Goal: Task Accomplishment & Management: Complete application form

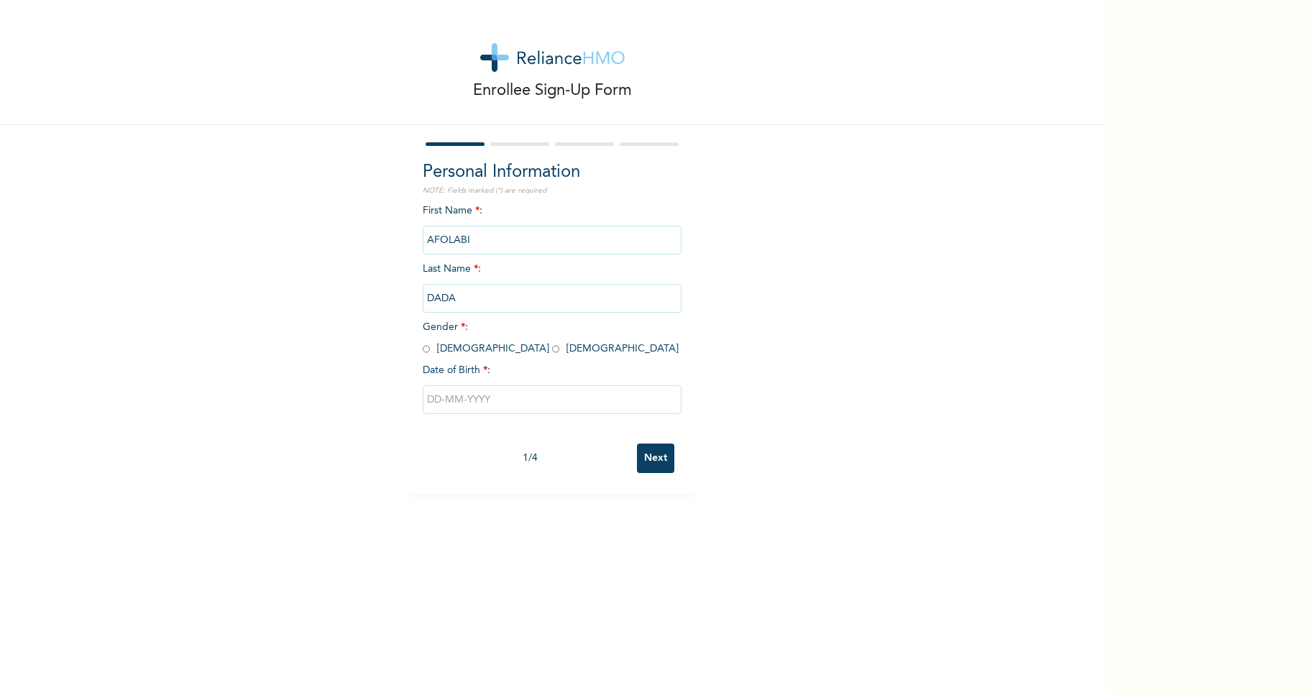
click at [423, 352] on input "radio" at bounding box center [426, 349] width 7 height 14
radio input "true"
click at [443, 403] on input "text" at bounding box center [552, 399] width 259 height 29
select select "9"
click at [431, 403] on input "text" at bounding box center [552, 399] width 259 height 29
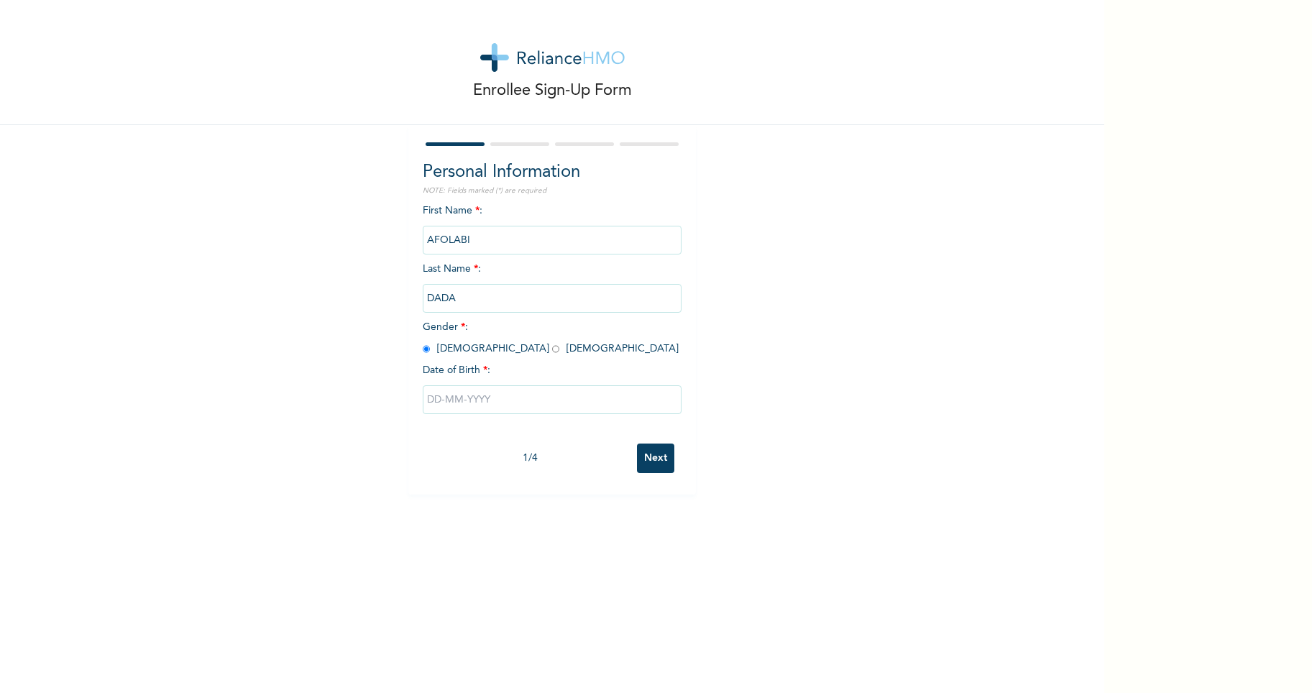
click at [431, 403] on input "text" at bounding box center [552, 399] width 259 height 29
select select "9"
click at [431, 403] on input "text" at bounding box center [552, 399] width 259 height 29
select select "9"
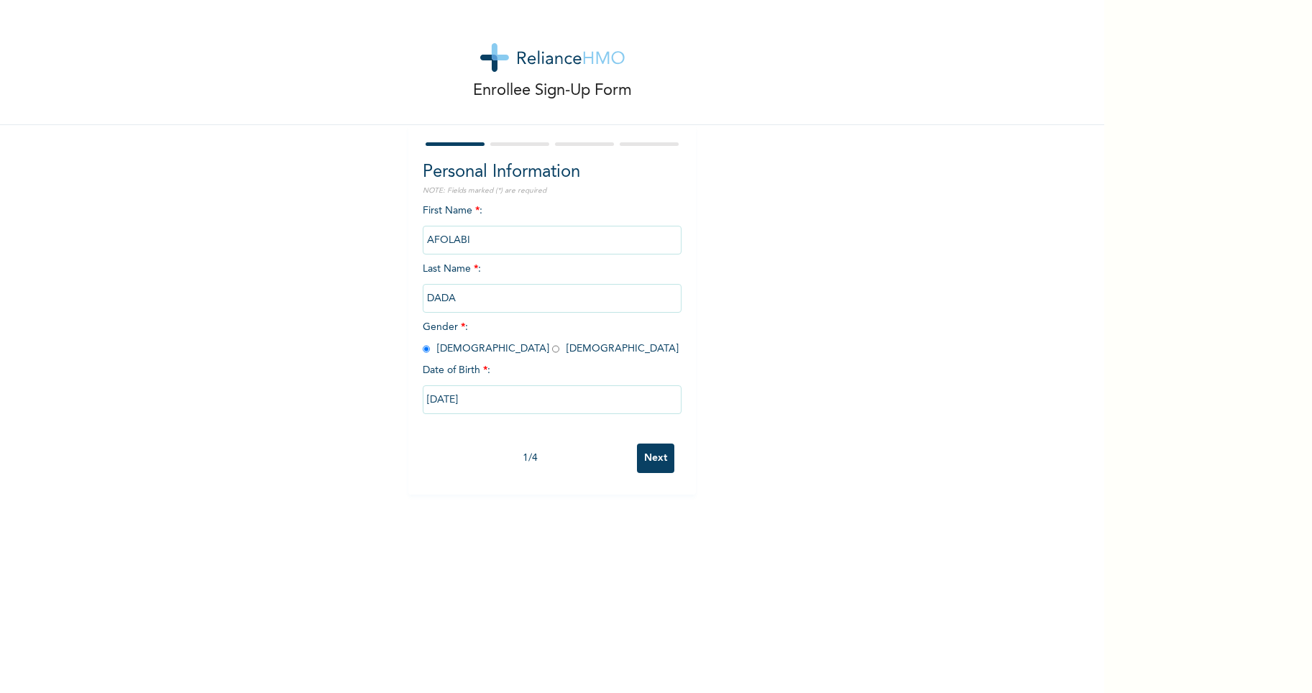
type input "10/01/2025"
click at [432, 399] on input "10/01/2025" at bounding box center [552, 399] width 259 height 29
select select "9"
click at [433, 399] on input "10/01/2025" at bounding box center [552, 399] width 259 height 29
click at [485, 401] on input "10/01/2025" at bounding box center [552, 399] width 259 height 29
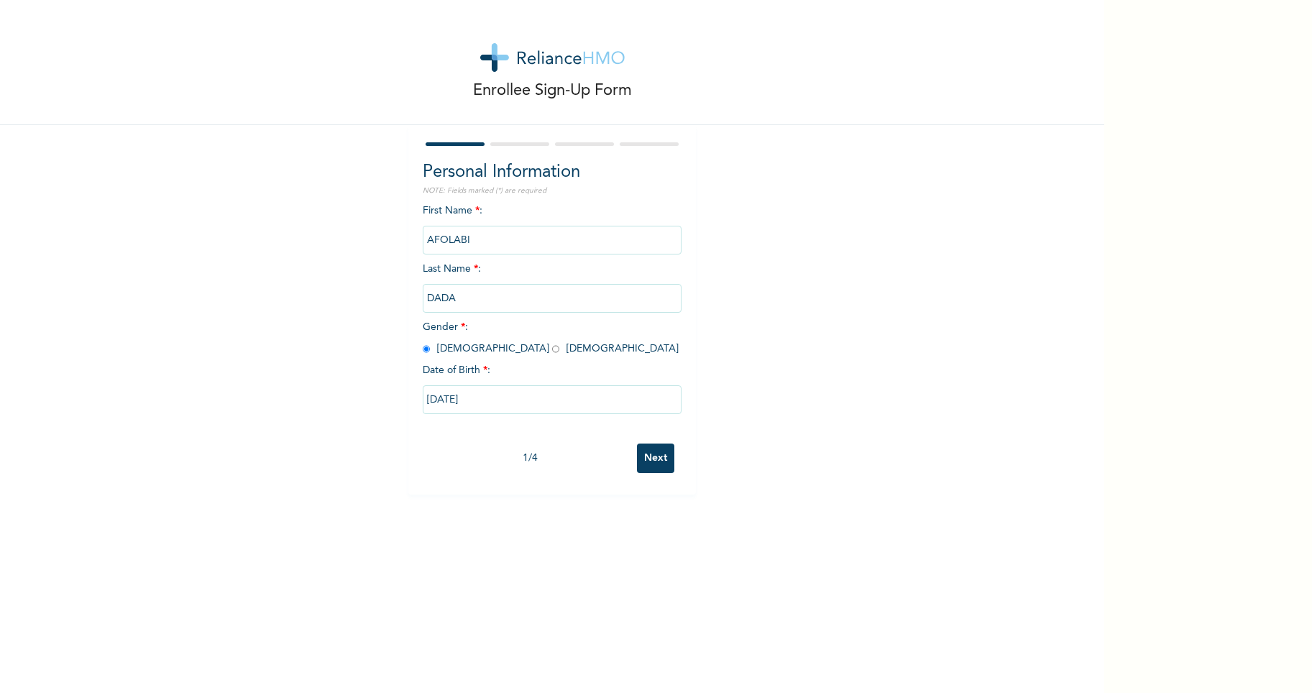
select select "9"
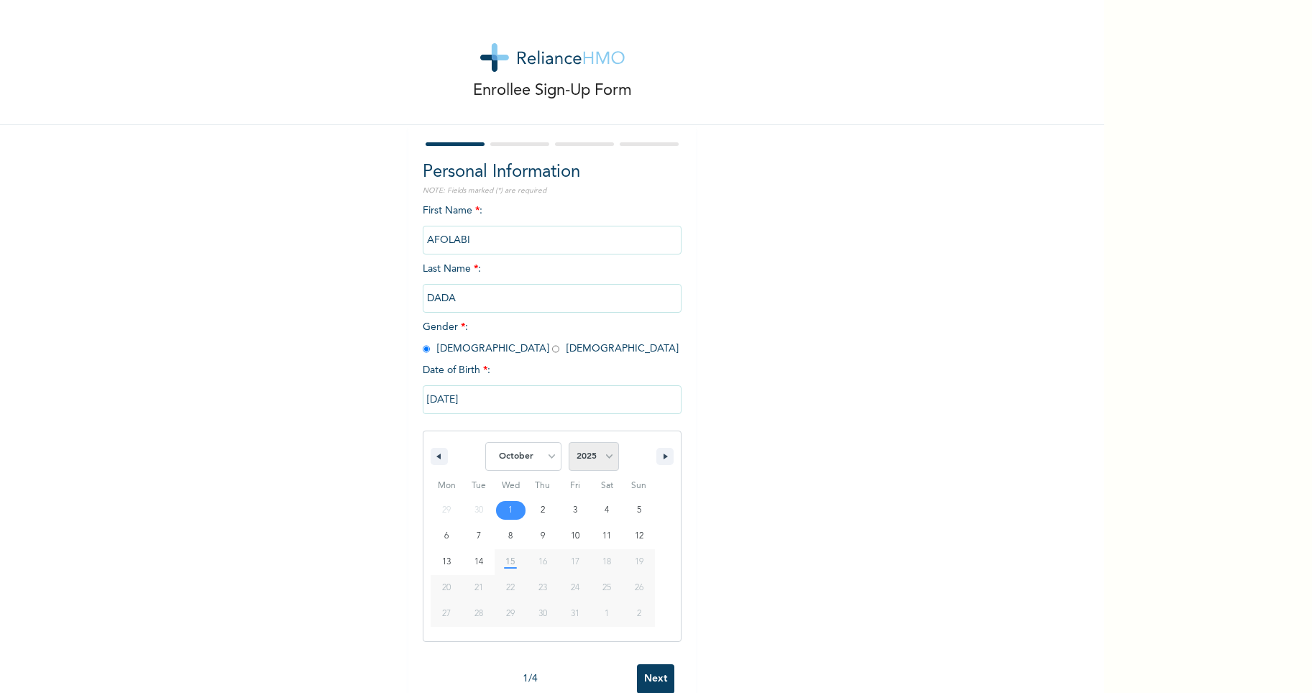
click at [605, 459] on select "2025 2024 2023 2022 2021 2020 2019 2018 2017 2016 2015 2014 2013 2012 2011 2010…" at bounding box center [594, 456] width 50 height 29
select select "1981"
click at [569, 443] on select "2025 2024 2023 2022 2021 2020 2019 2018 2017 2016 2015 2014 2013 2012 2011 2010…" at bounding box center [594, 456] width 50 height 29
click at [549, 455] on select "January February March April May June July August September October November De…" at bounding box center [523, 456] width 76 height 29
select select "5"
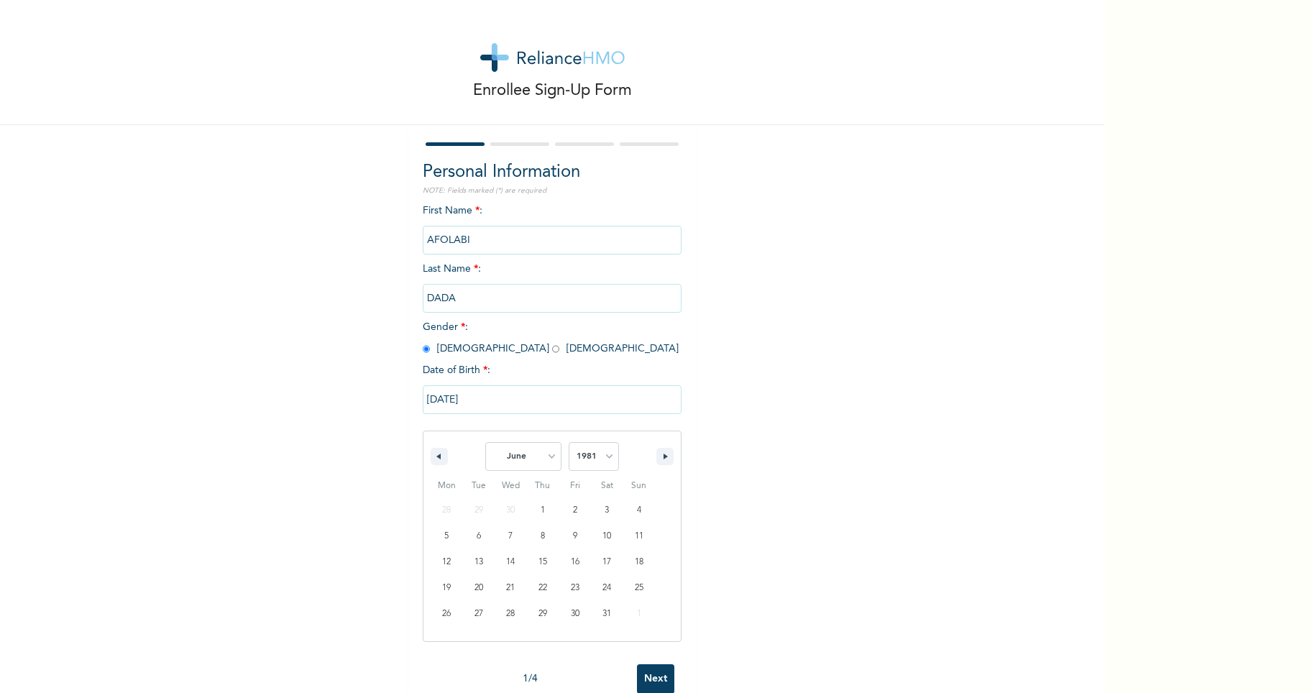
click at [485, 443] on select "January February March April May June July August September October November De…" at bounding box center [523, 456] width 76 height 29
click at [502, 406] on input "10/01/2025" at bounding box center [552, 399] width 259 height 29
click at [521, 456] on div "1 / 4" at bounding box center [530, 458] width 214 height 15
click at [480, 395] on input "10/01/2025" at bounding box center [552, 399] width 259 height 29
select select "9"
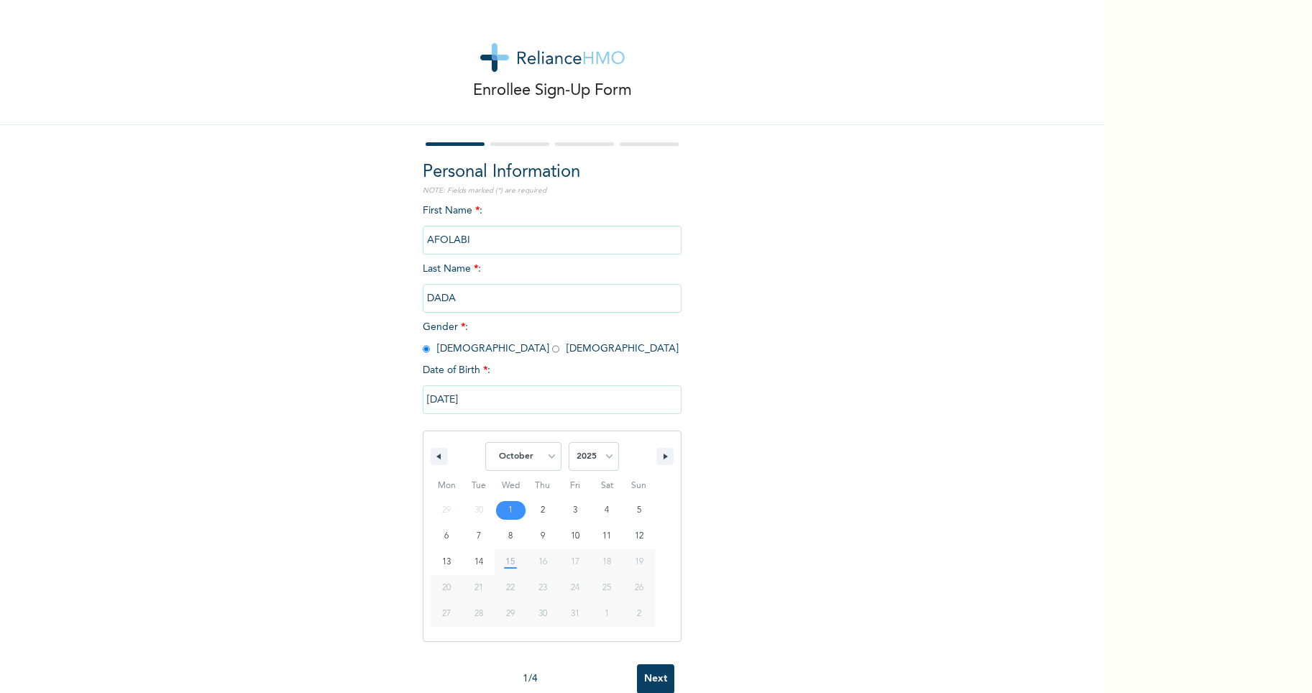
click at [480, 395] on input "10/01/2025" at bounding box center [552, 399] width 259 height 29
click at [480, 394] on input "10/01/2025" at bounding box center [552, 399] width 259 height 29
select select "9"
click at [491, 404] on input "10/01/2025" at bounding box center [552, 399] width 259 height 29
click at [544, 457] on select "January February March April May June July August September October November De…" at bounding box center [523, 456] width 76 height 29
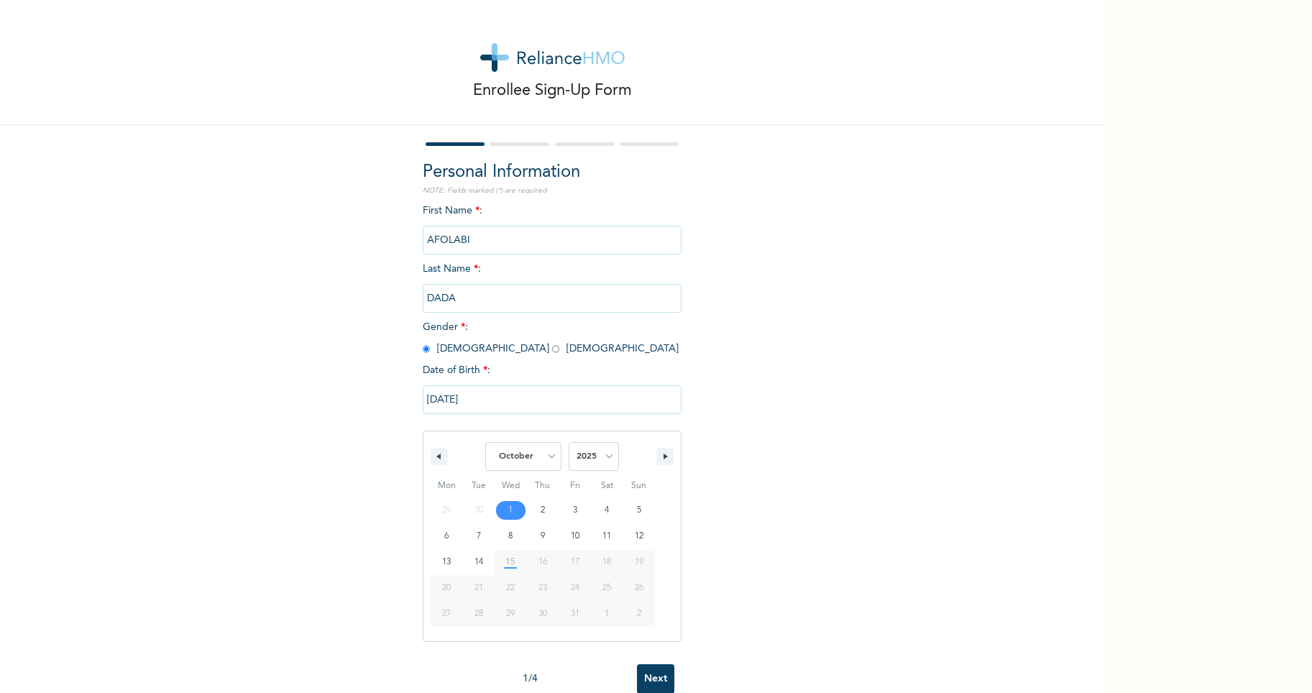
select select "5"
click at [485, 443] on select "January February March April May June July August September October November De…" at bounding box center [523, 456] width 76 height 29
click at [383, 489] on div "Enrollee Sign-Up Form Personal Information NOTE: Fields marked (*) are required…" at bounding box center [552, 247] width 1104 height 495
click at [488, 403] on input "10/01/2025" at bounding box center [552, 399] width 259 height 29
select select "9"
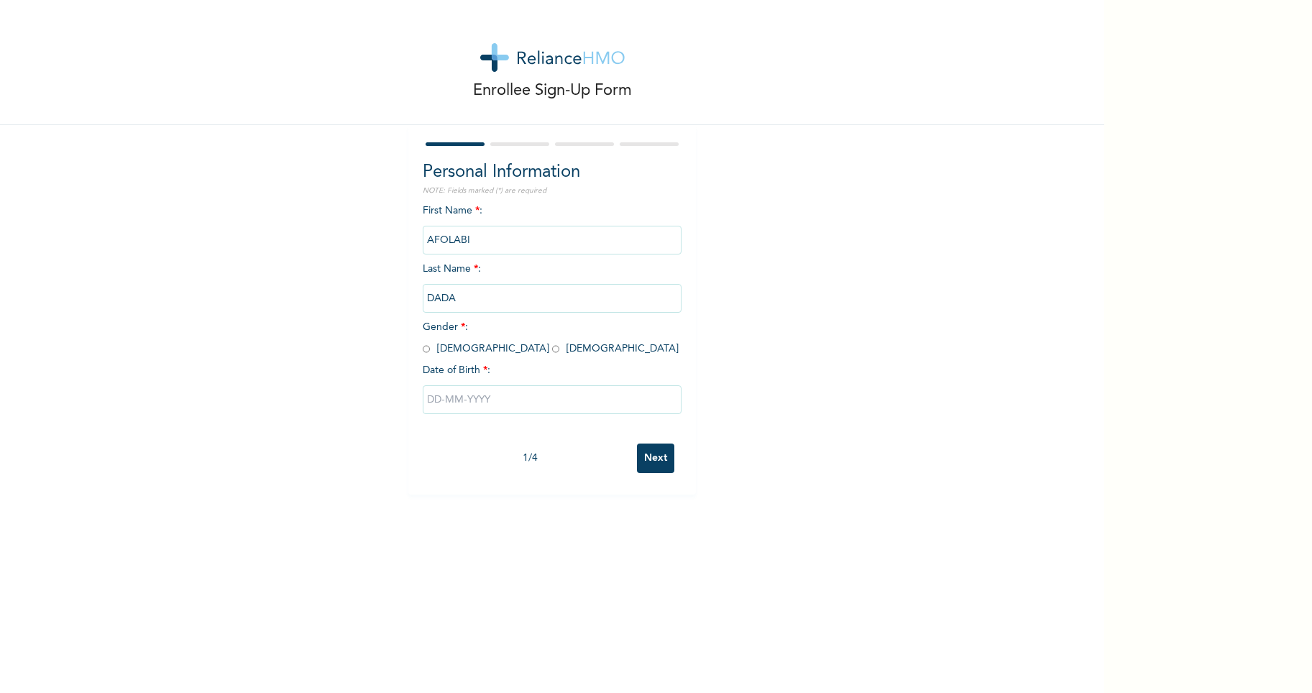
click at [423, 352] on input "radio" at bounding box center [426, 349] width 7 height 14
radio input "true"
click at [539, 402] on input "text" at bounding box center [552, 399] width 259 height 29
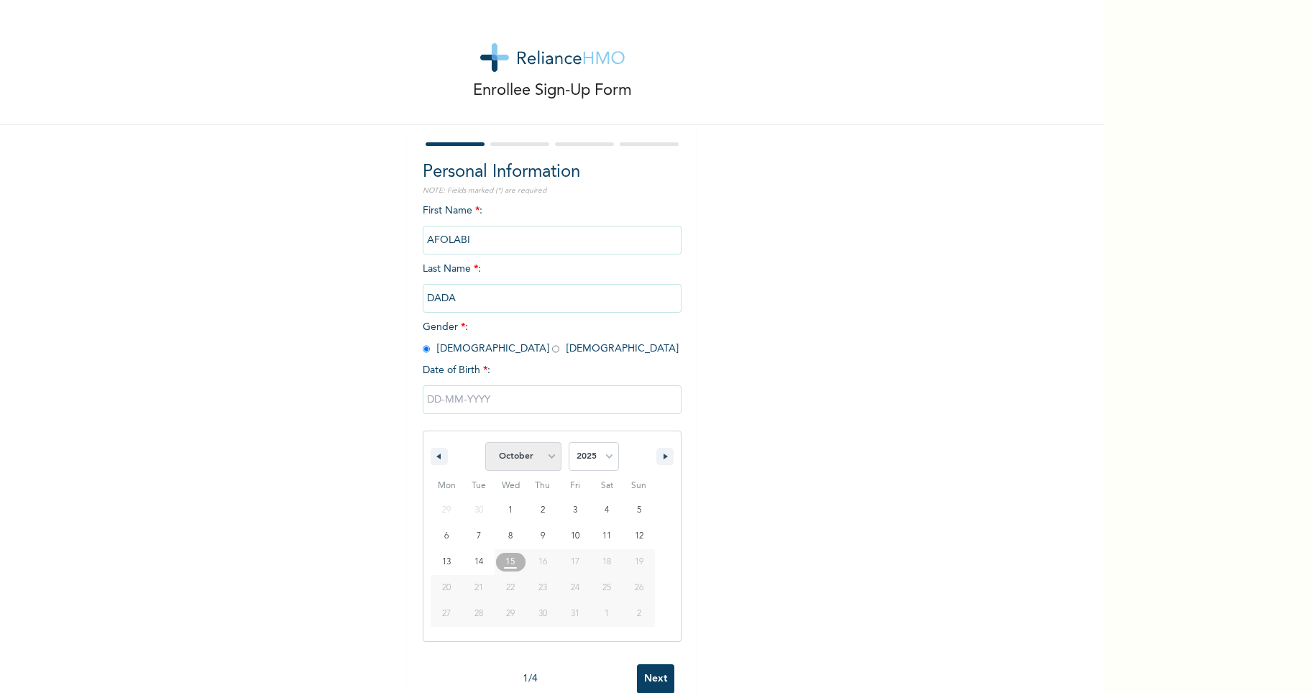
click at [545, 457] on select "January February March April May June July August September October November De…" at bounding box center [523, 456] width 76 height 29
select select "5"
click at [485, 443] on select "January February March April May June July August September October November De…" at bounding box center [523, 456] width 76 height 29
click at [604, 458] on select "2025 2024 2023 2022 2021 2020 2019 2018 2017 2016 2015 2014 2013 2012 2011 2010…" at bounding box center [594, 456] width 50 height 29
select select "1981"
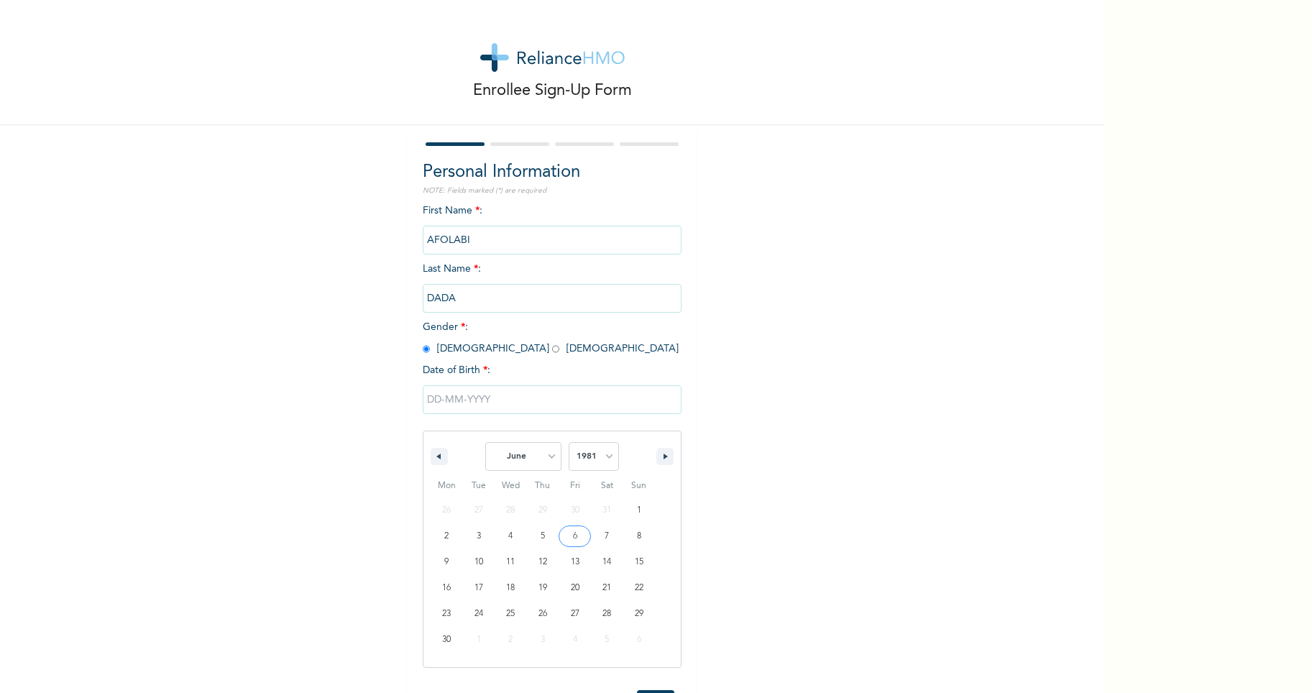
click at [569, 443] on select "2025 2024 2023 2022 2021 2020 2019 2018 2017 2016 2015 2014 2013 2012 2011 2010…" at bounding box center [594, 456] width 50 height 29
type input "06/01/1981"
click at [652, 456] on input "Next" at bounding box center [655, 458] width 37 height 29
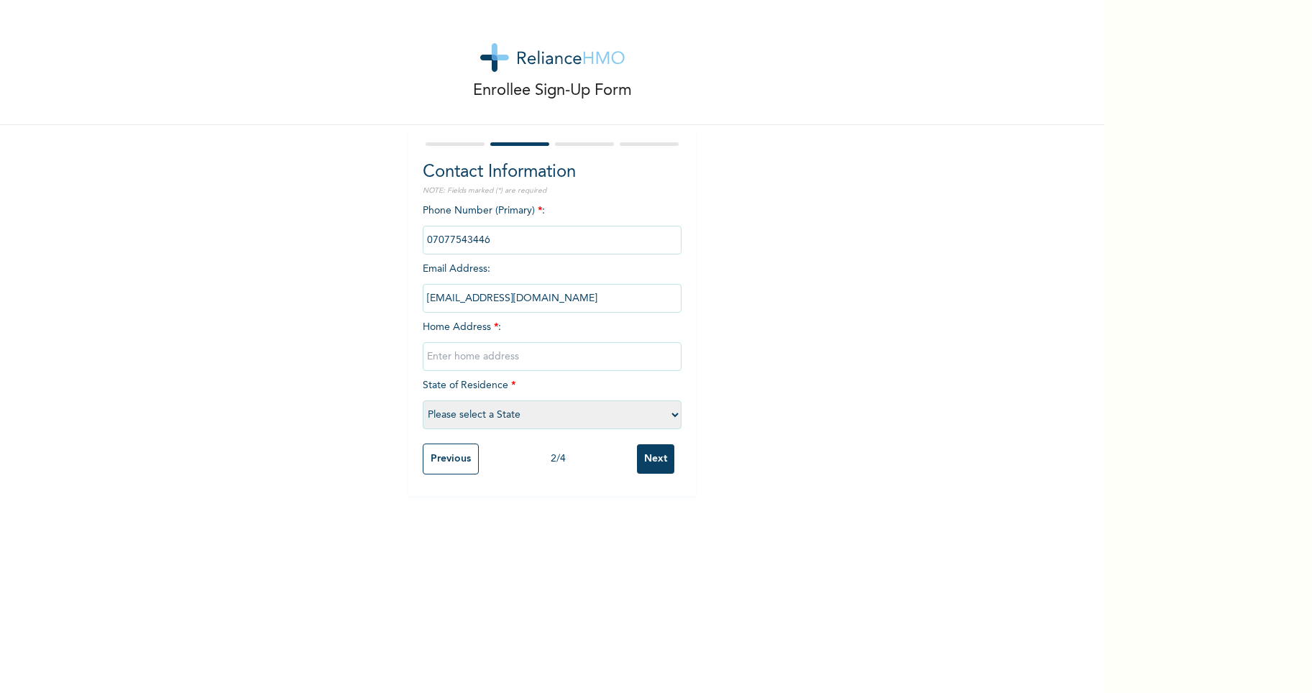
click at [473, 355] on input "text" at bounding box center [552, 356] width 259 height 29
type input "2/4 Adeyemo Alakija"
select select "25"
click at [646, 459] on input "Next" at bounding box center [655, 458] width 37 height 29
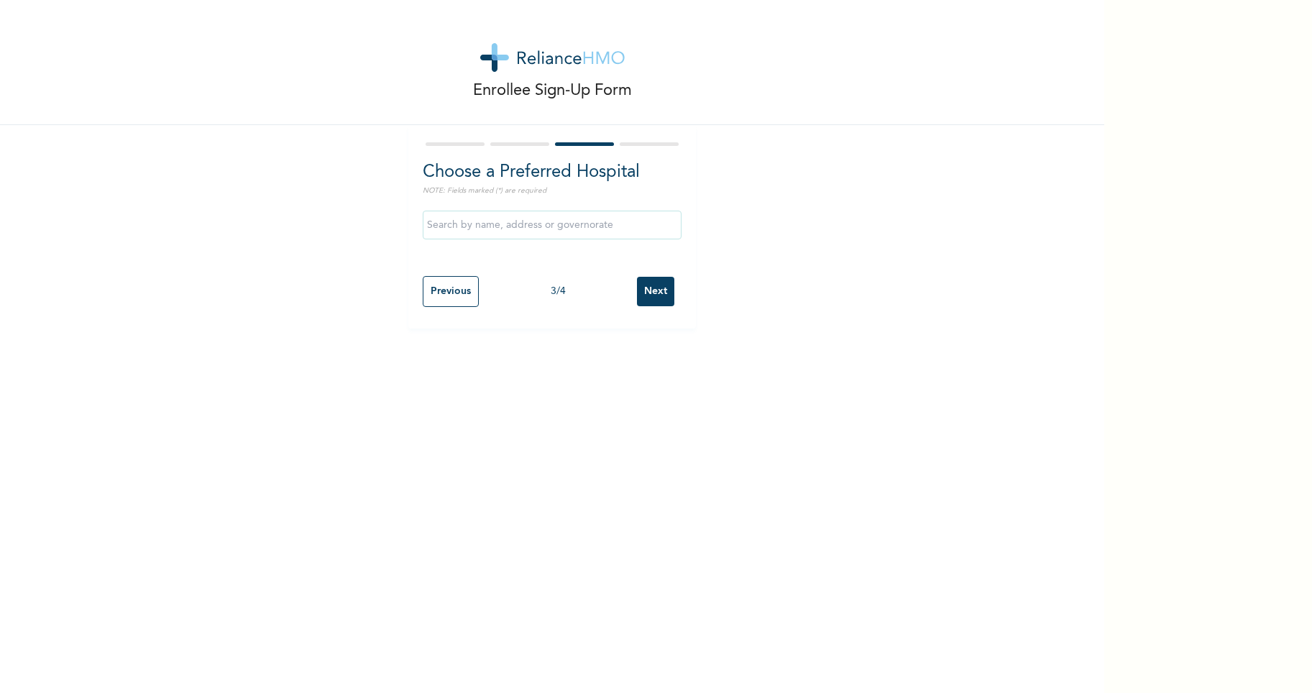
click at [537, 223] on input "text" at bounding box center [552, 225] width 259 height 29
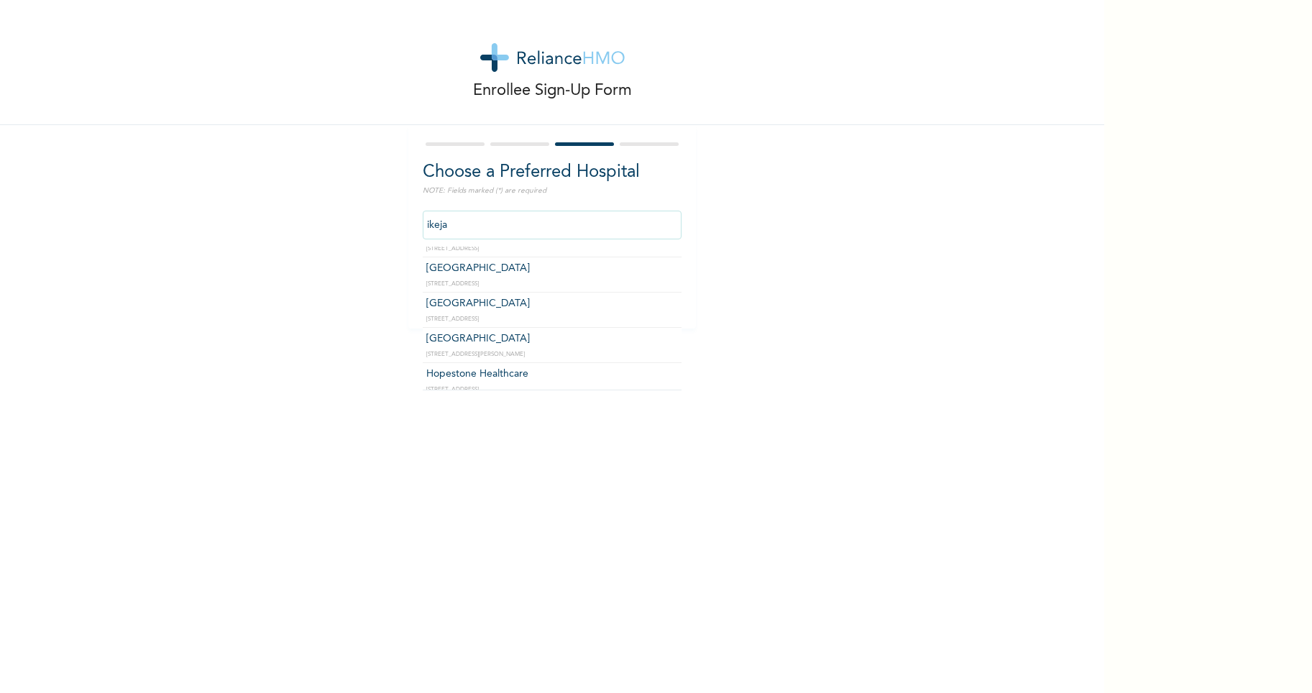
scroll to position [133, 0]
type input "[GEOGRAPHIC_DATA]"
click at [654, 290] on input "Next" at bounding box center [655, 291] width 37 height 29
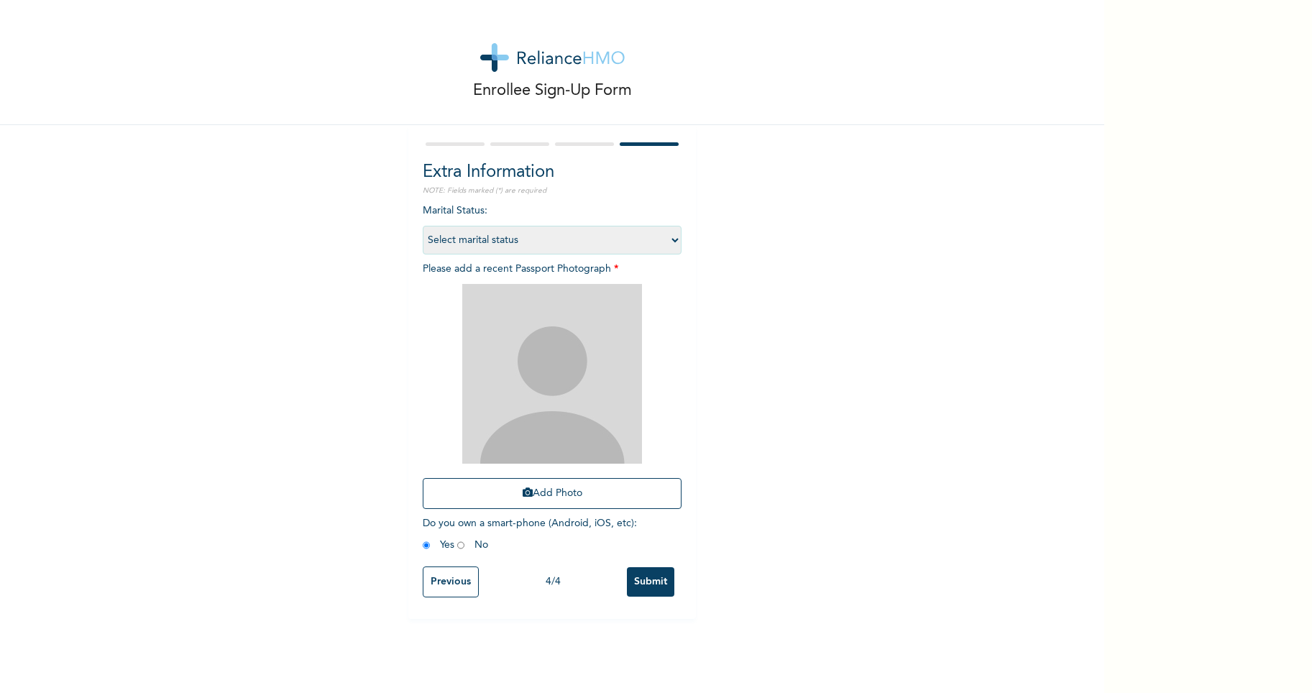
drag, startPoint x: 669, startPoint y: 243, endPoint x: 581, endPoint y: 237, distance: 88.6
click at [581, 237] on select "Select marital status [DEMOGRAPHIC_DATA] Married [DEMOGRAPHIC_DATA] Widow/[DEMO…" at bounding box center [552, 240] width 259 height 29
select select "2"
click at [423, 226] on select "Select marital status [DEMOGRAPHIC_DATA] Married [DEMOGRAPHIC_DATA] Widow/[DEMO…" at bounding box center [552, 240] width 259 height 29
click at [558, 492] on button "Add Photo" at bounding box center [552, 493] width 259 height 31
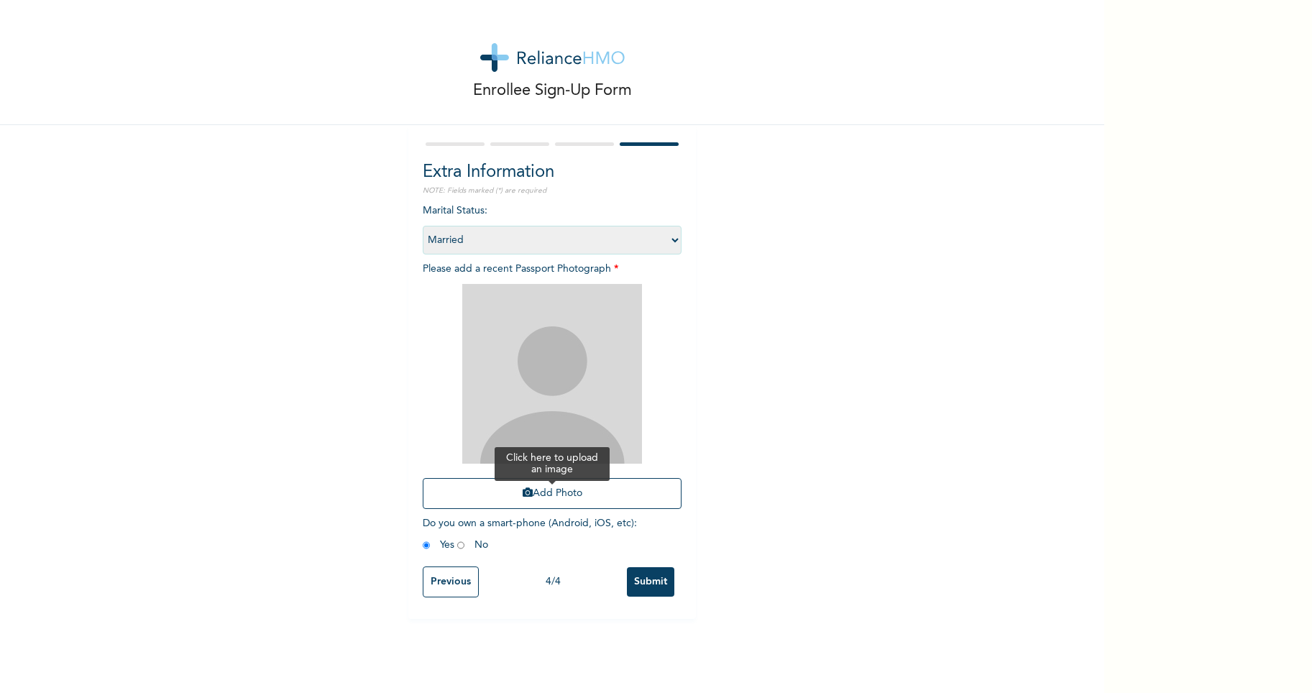
click at [523, 493] on icon "button" at bounding box center [528, 492] width 10 height 10
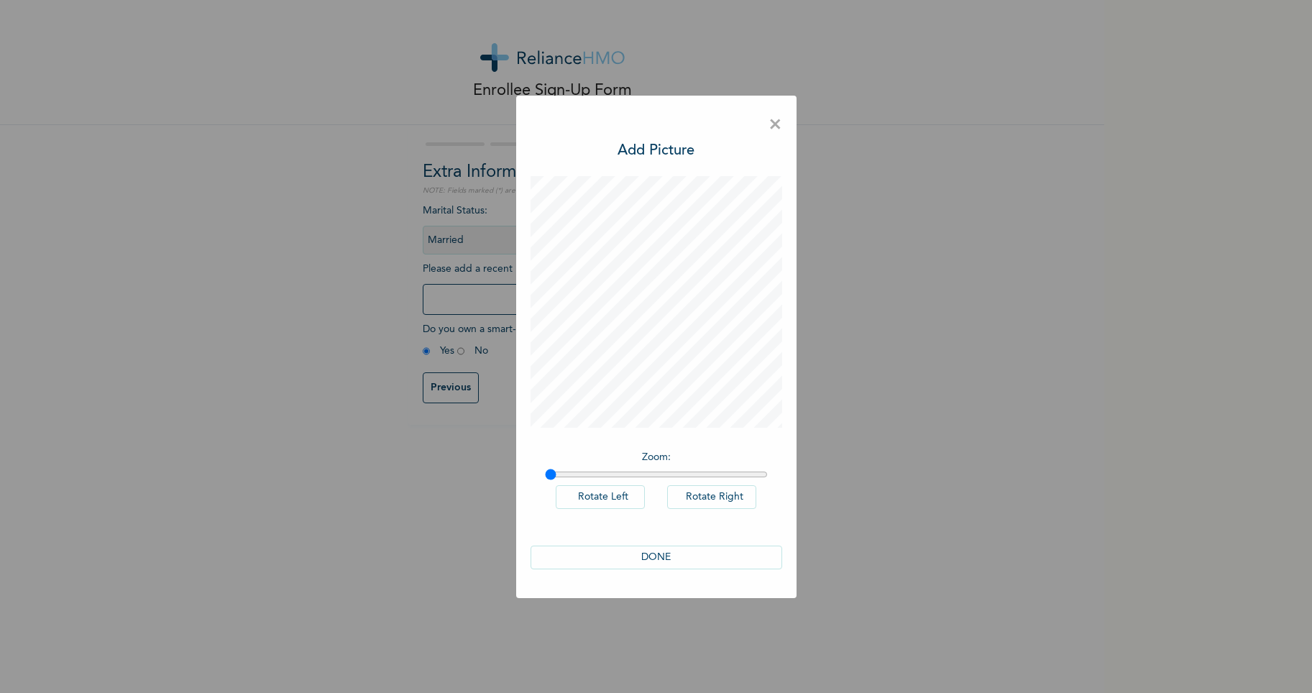
click at [663, 555] on button "DONE" at bounding box center [657, 558] width 252 height 24
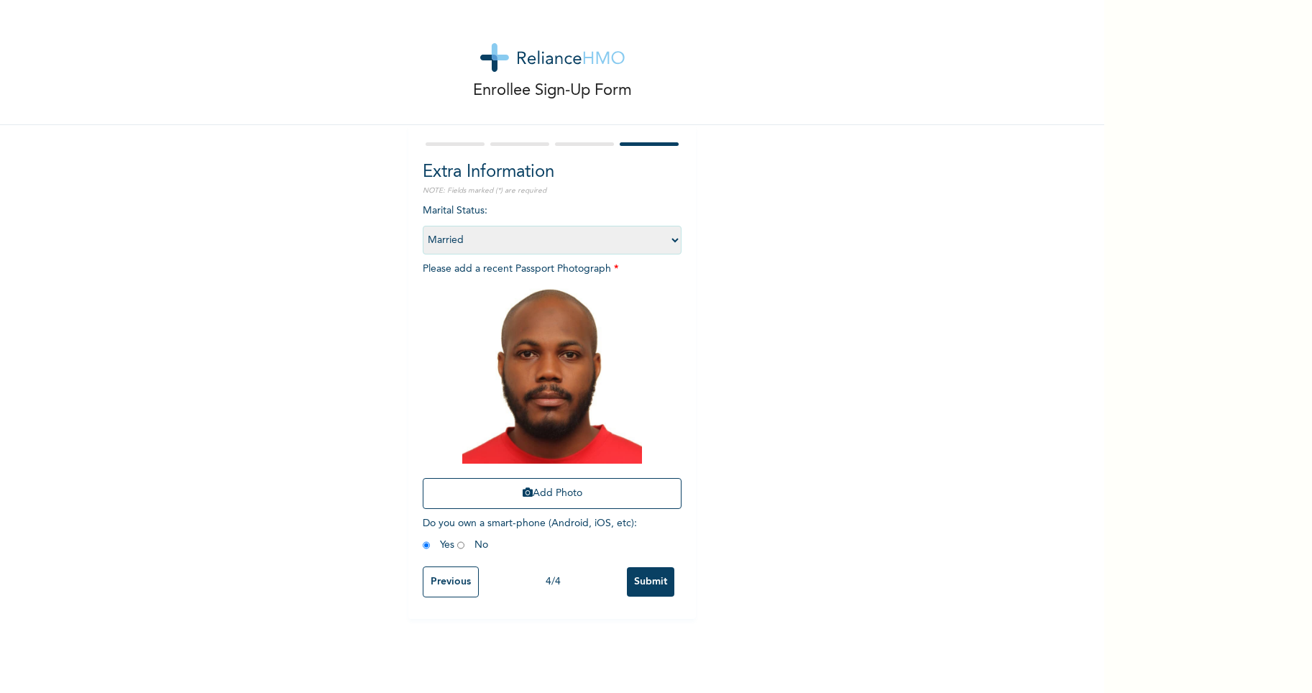
click at [638, 572] on input "Submit" at bounding box center [650, 581] width 47 height 29
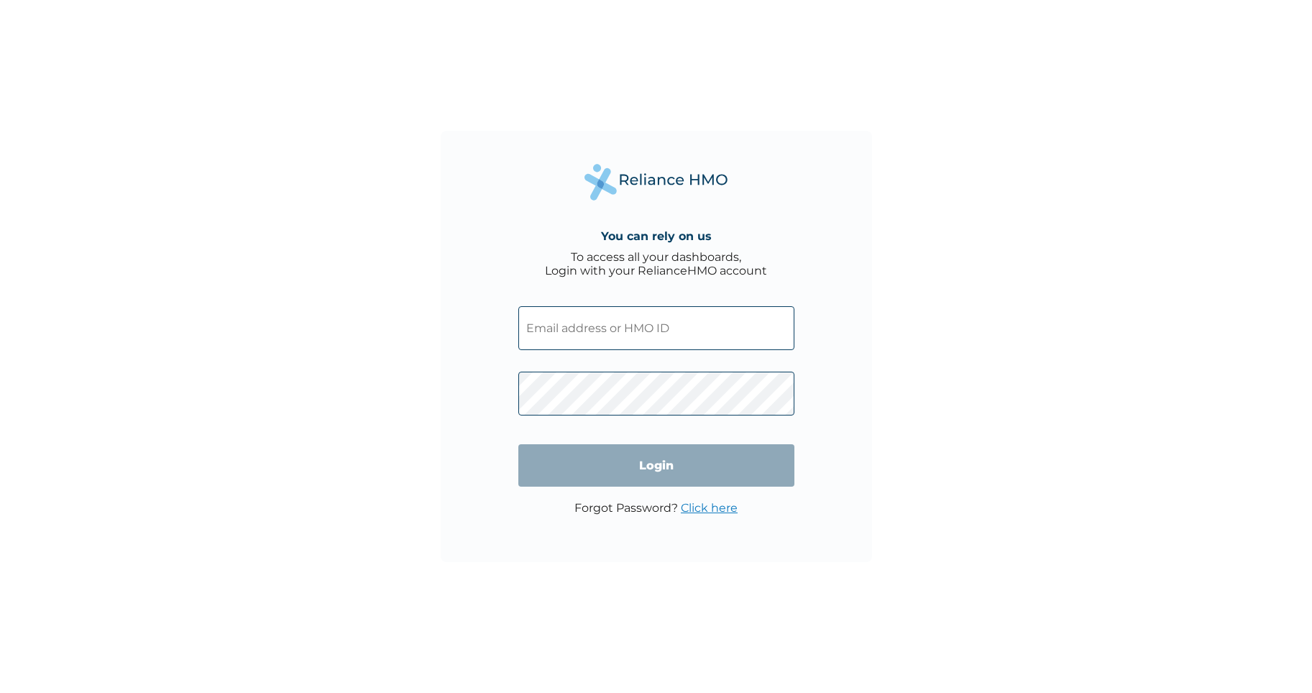
click at [585, 333] on input "text" at bounding box center [656, 328] width 276 height 44
paste input "CDW/10014/A"
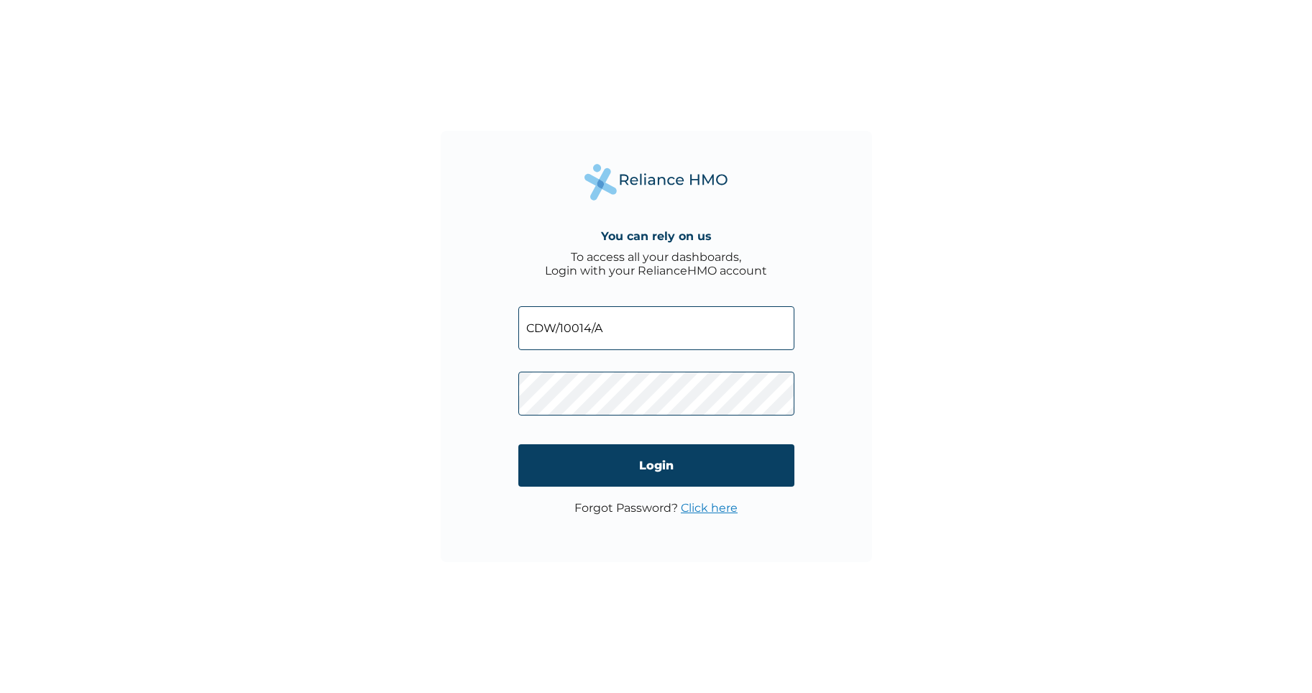
type input "CDW/10014/A"
click at [645, 469] on input "Login" at bounding box center [656, 465] width 276 height 42
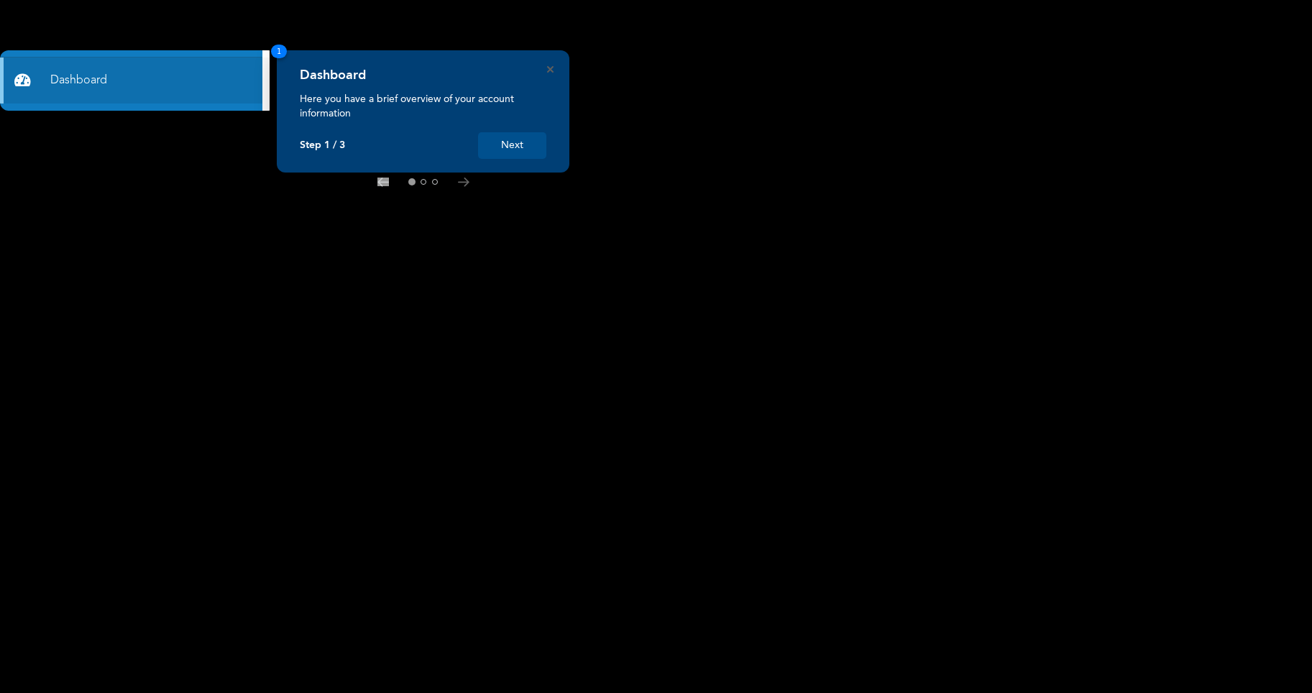
click at [520, 145] on button "Next" at bounding box center [512, 145] width 68 height 27
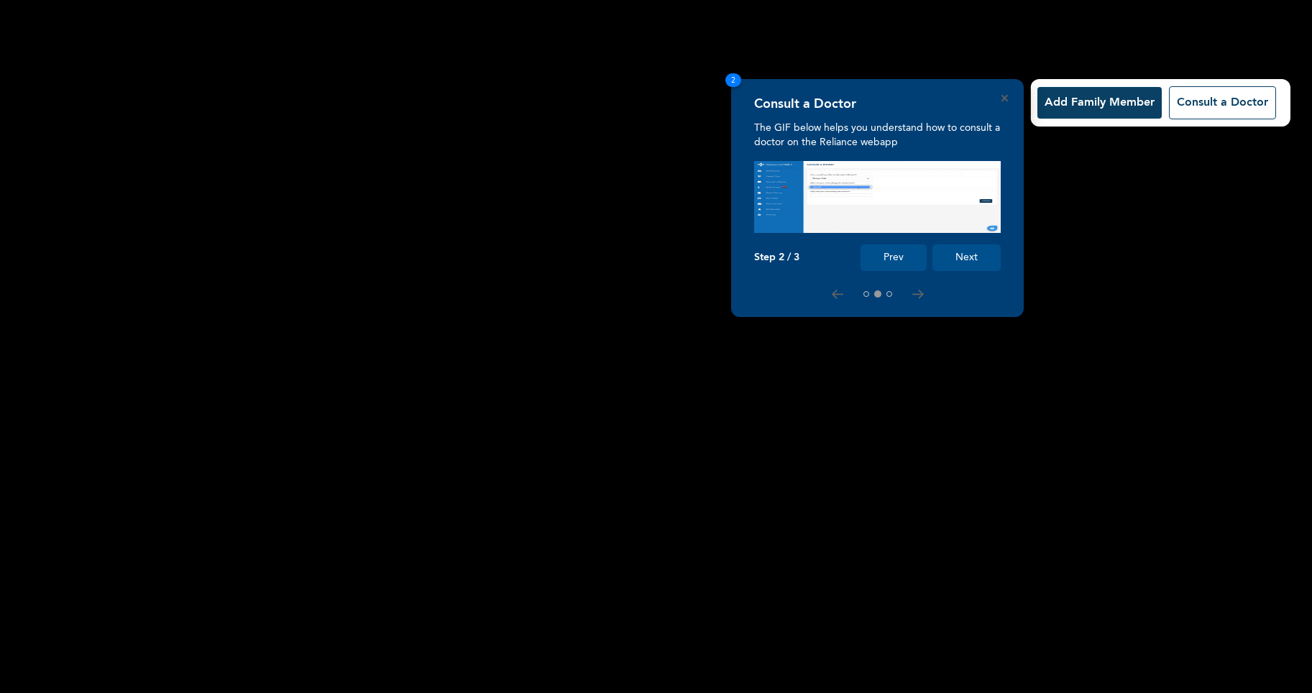
click at [963, 256] on button "Next" at bounding box center [967, 257] width 68 height 27
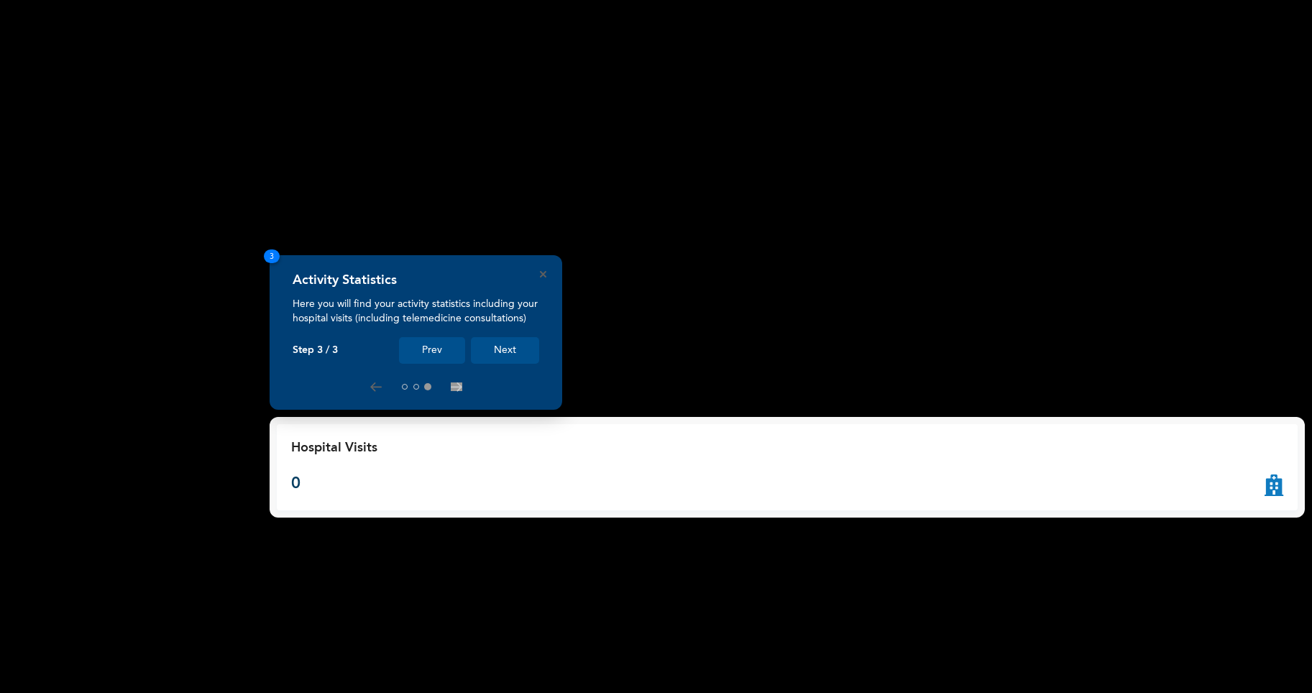
click at [519, 350] on button "Next" at bounding box center [505, 350] width 68 height 27
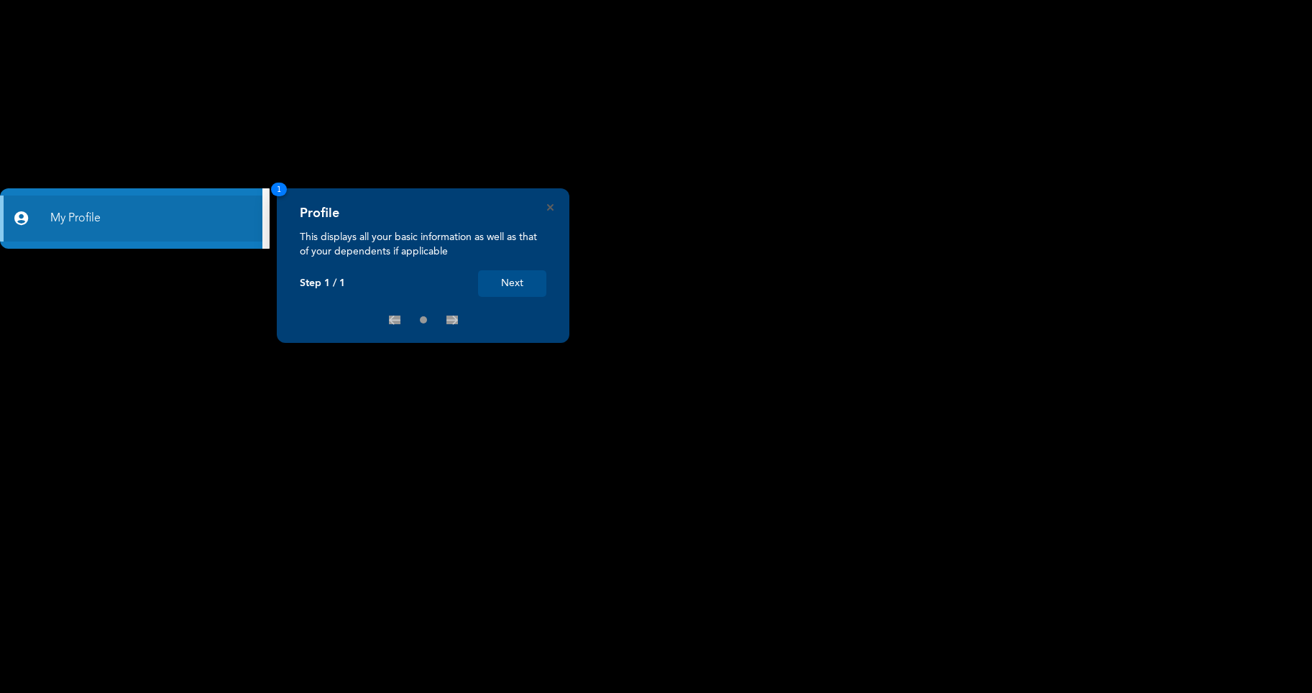
click at [518, 283] on button "Next" at bounding box center [512, 283] width 68 height 27
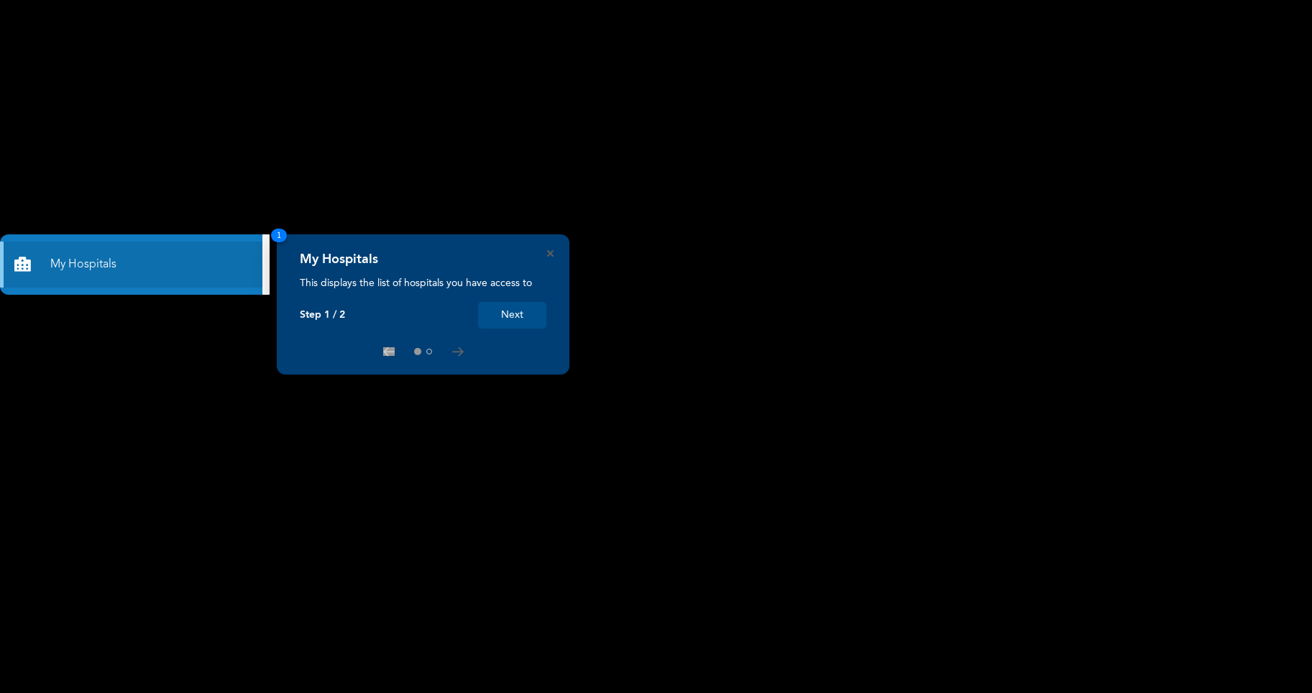
click at [506, 316] on button "Next" at bounding box center [512, 315] width 68 height 27
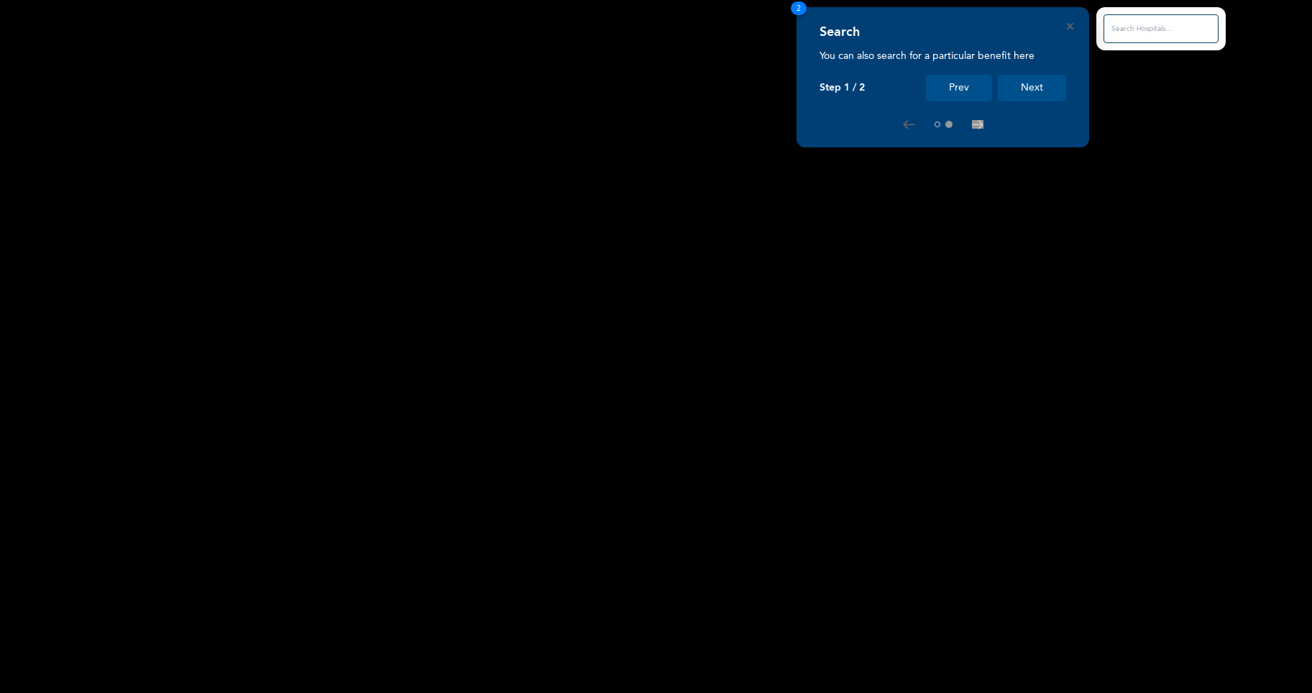
click at [1032, 86] on button "Next" at bounding box center [1032, 88] width 68 height 27
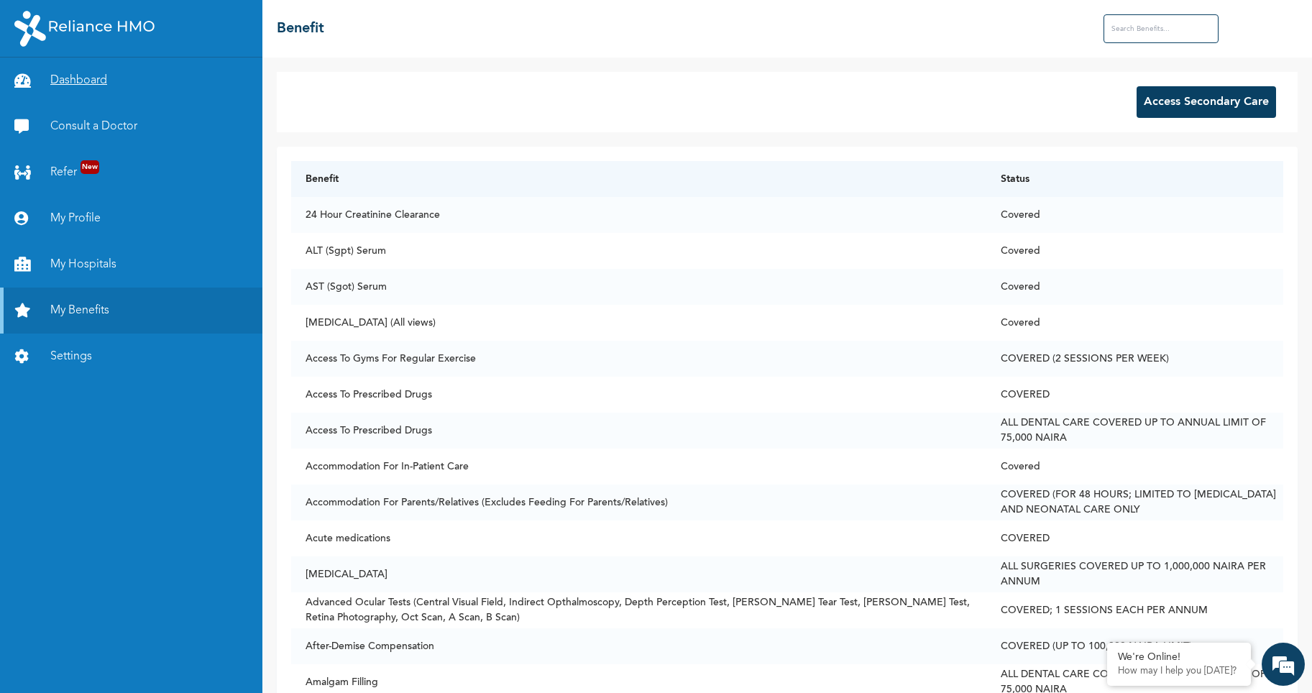
click at [80, 83] on link "Dashboard" at bounding box center [131, 81] width 262 height 46
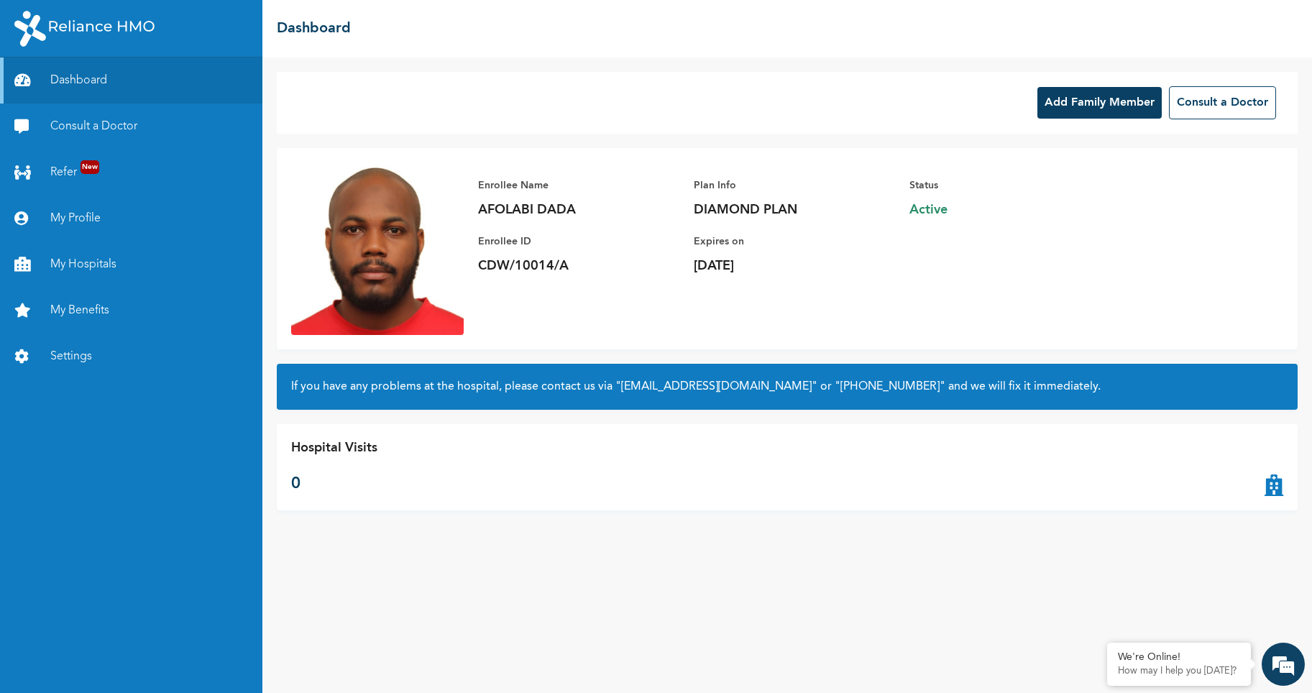
click at [1112, 106] on button "Add Family Member" at bounding box center [1099, 103] width 124 height 32
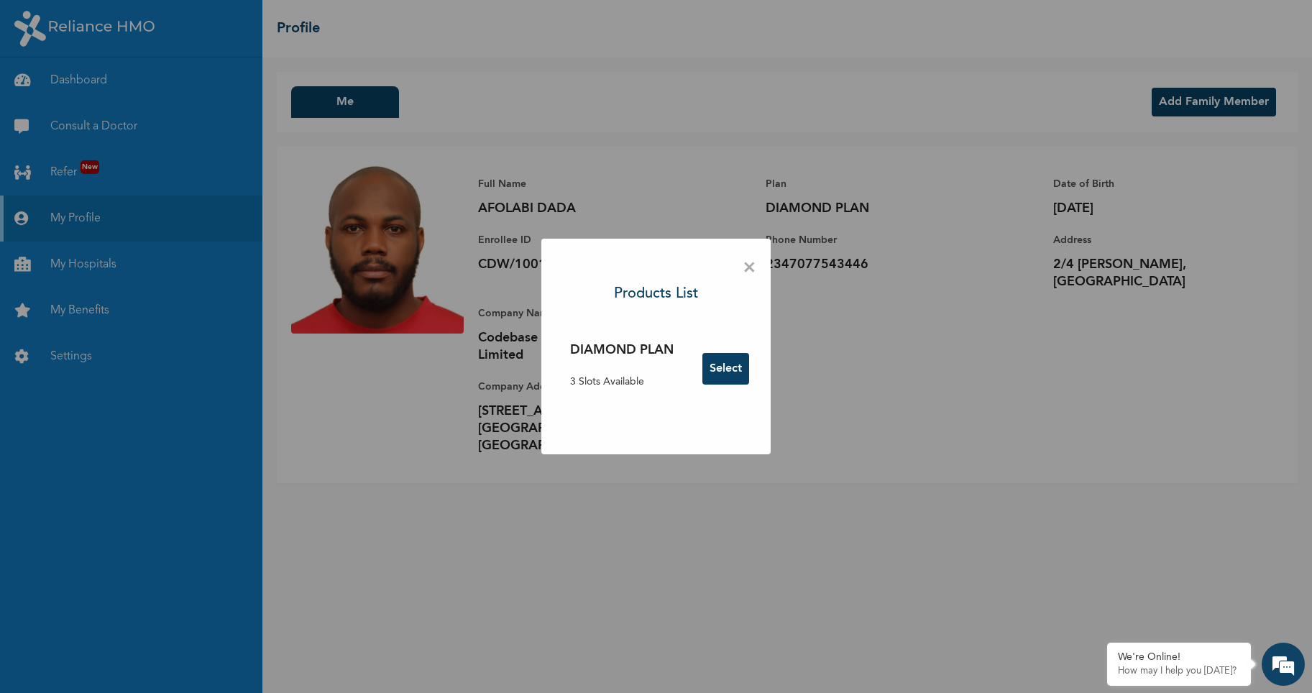
click at [722, 367] on button "Select" at bounding box center [725, 369] width 47 height 32
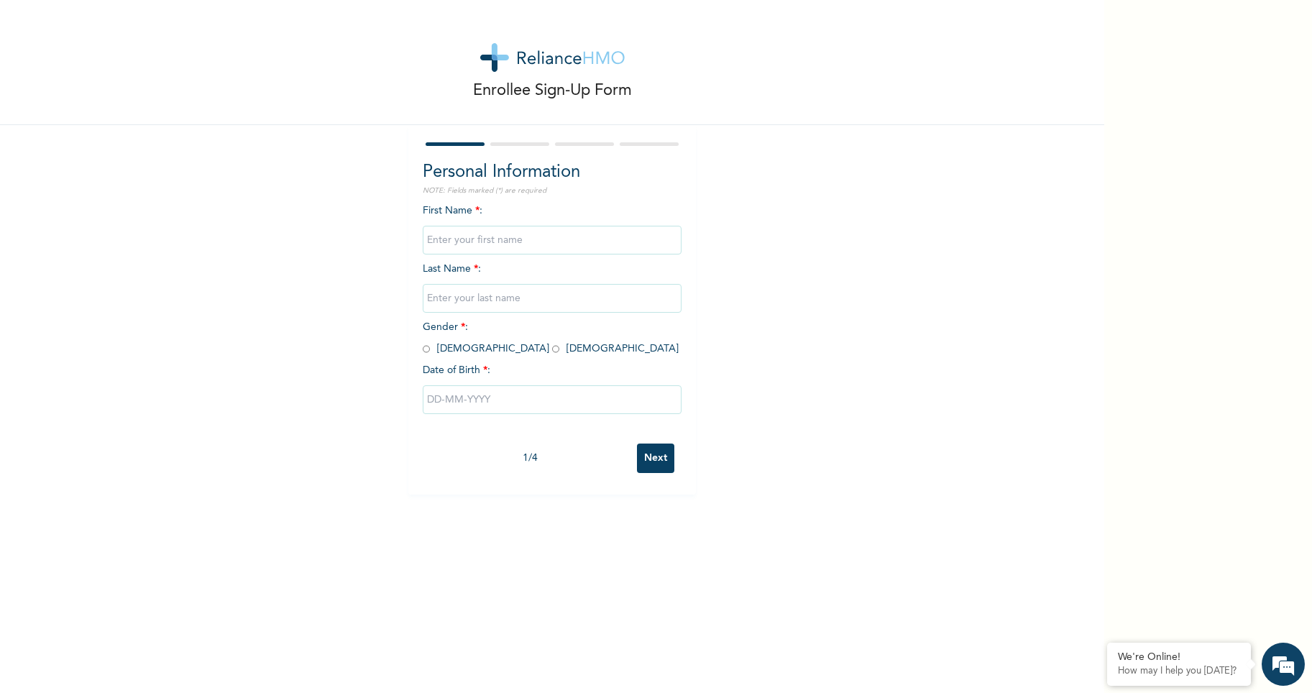
click at [470, 238] on input "text" at bounding box center [552, 240] width 259 height 29
click at [828, 248] on div "Enrollee Sign-Up Form Personal Information NOTE: Fields marked (*) are required…" at bounding box center [552, 247] width 1104 height 495
click at [460, 233] on input "text" at bounding box center [552, 240] width 259 height 29
click at [510, 242] on input "Oy" at bounding box center [552, 240] width 259 height 29
click at [429, 291] on input "text" at bounding box center [552, 298] width 259 height 29
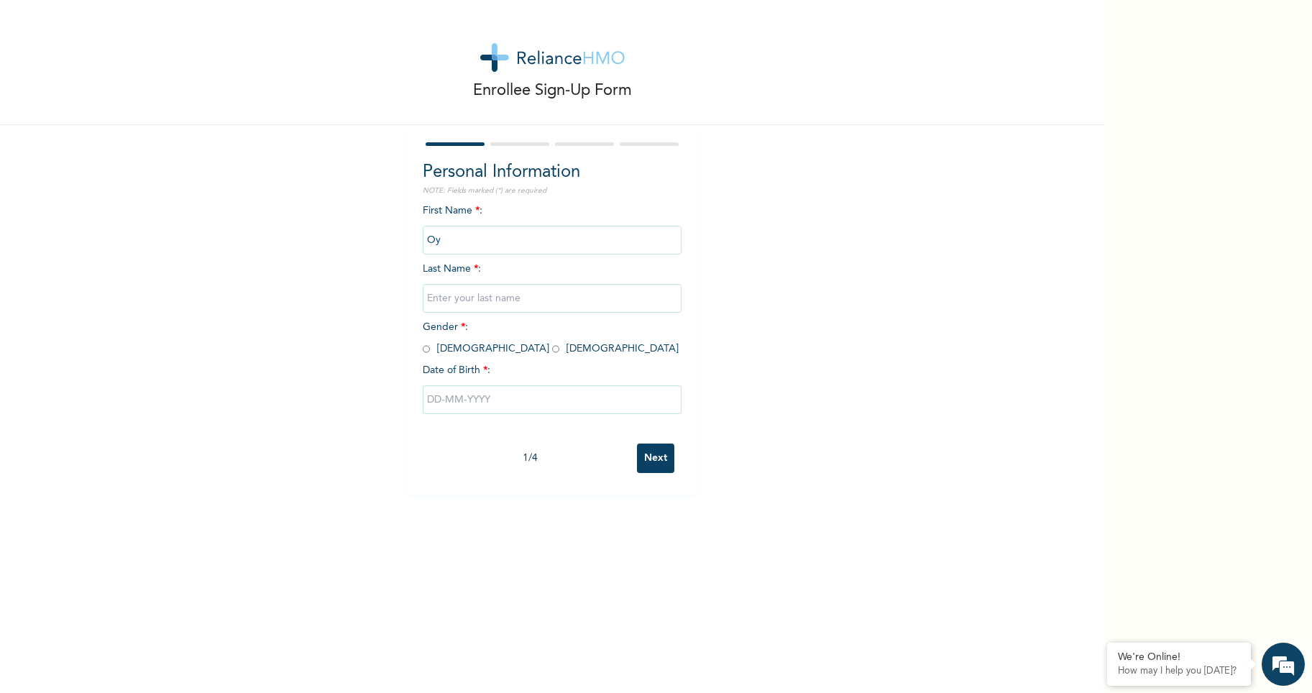
click at [449, 239] on input "Oy" at bounding box center [552, 240] width 259 height 29
type input "Oyindamola"
type input "Dada"
click at [552, 347] on input "radio" at bounding box center [555, 349] width 7 height 14
radio input "true"
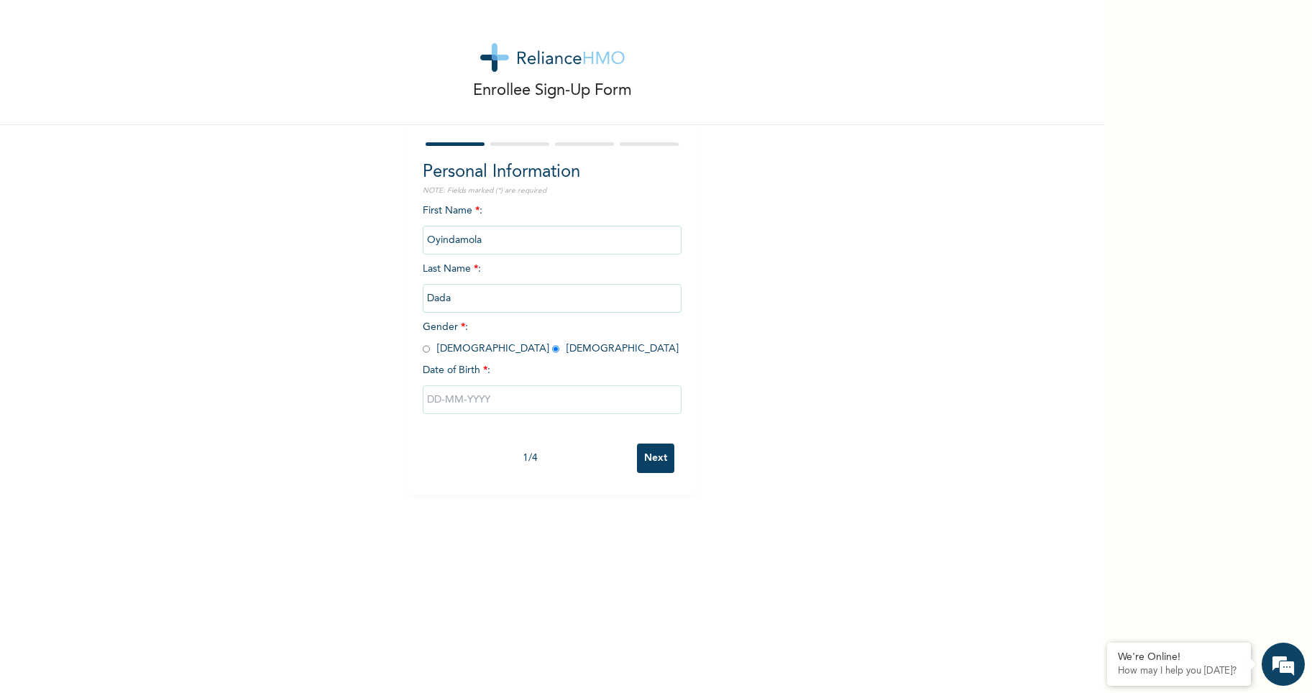
click at [450, 399] on input "text" at bounding box center [552, 399] width 259 height 29
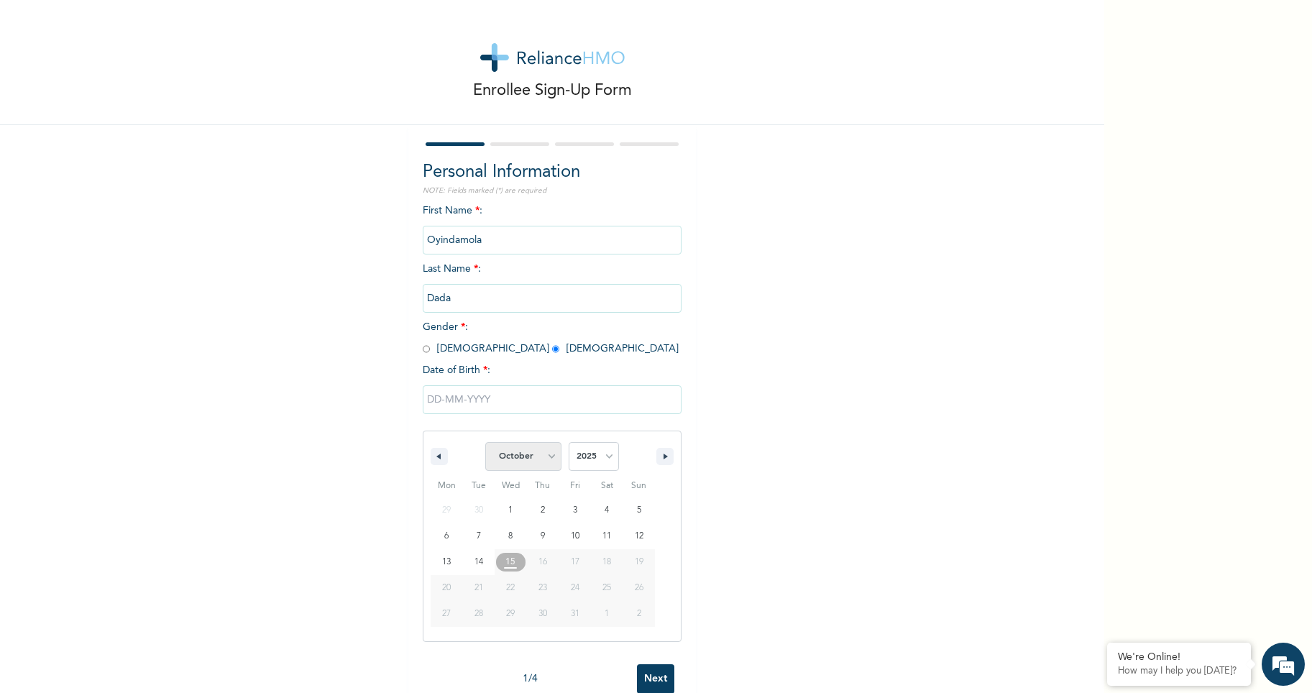
click at [544, 457] on select "January February March April May June July August September October November De…" at bounding box center [523, 456] width 76 height 29
select select "3"
click at [485, 443] on select "January February March April May June July August September October November De…" at bounding box center [523, 456] width 76 height 29
click at [605, 460] on select "2025 2024 2023 2022 2021 2020 2019 2018 2017 2016 2015 2014 2013 2012 2011 2010…" at bounding box center [594, 456] width 50 height 29
select select "1982"
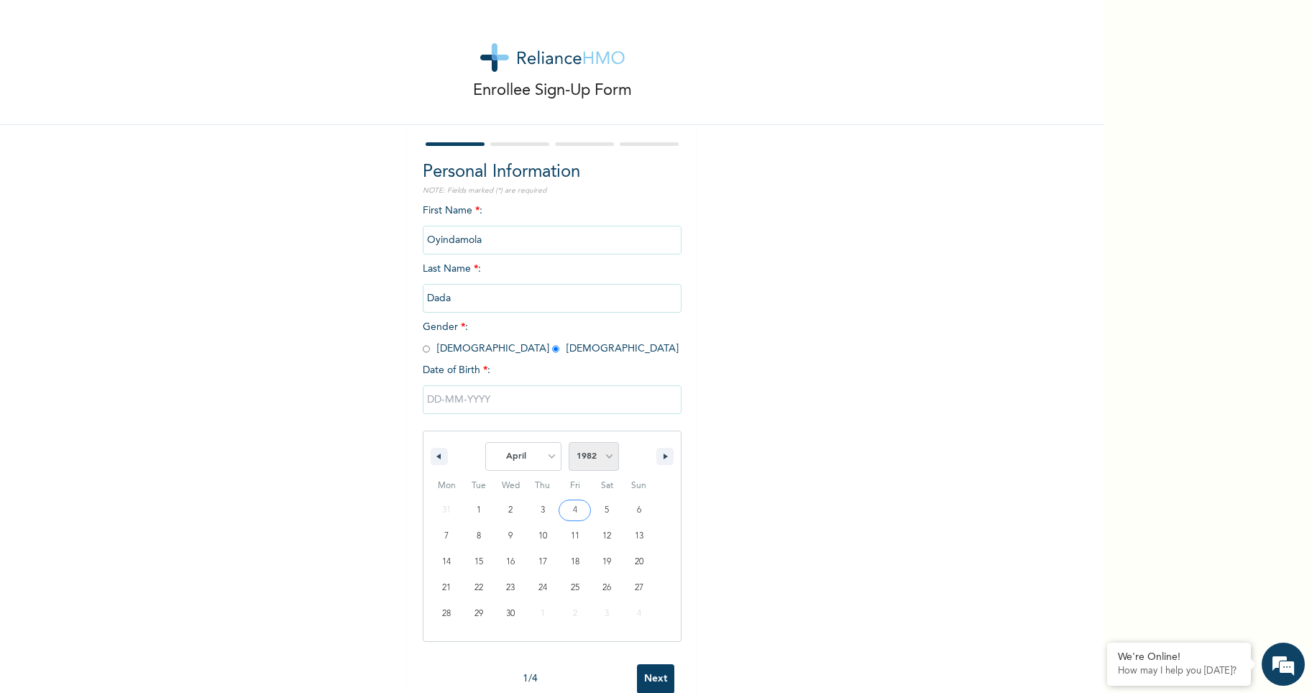
click at [569, 443] on select "2025 2024 2023 2022 2021 2020 2019 2018 2017 2016 2015 2014 2013 2012 2011 2010…" at bounding box center [594, 456] width 50 height 29
type input "04/10/1982"
click at [649, 455] on input "Next" at bounding box center [655, 458] width 37 height 29
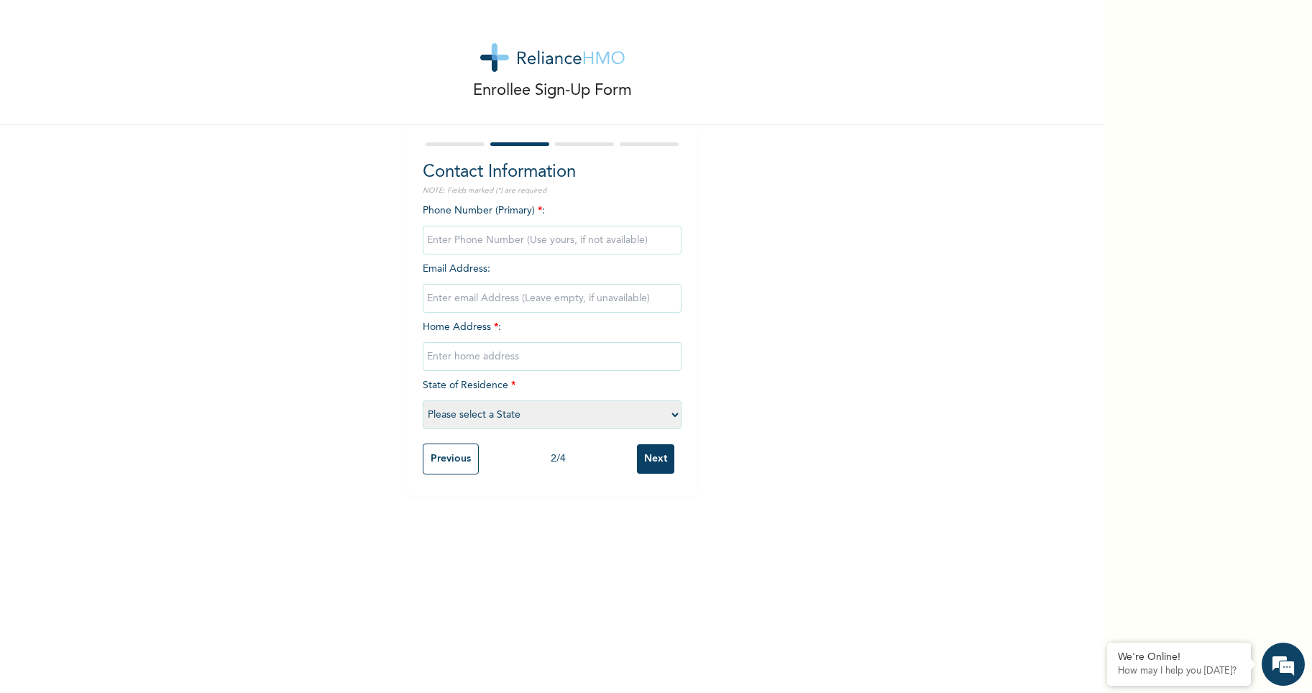
click at [467, 240] on input "phone" at bounding box center [552, 240] width 259 height 29
type input "08035750802"
type input "[EMAIL_ADDRESS][DOMAIN_NAME]"
click at [467, 358] on input "text" at bounding box center [552, 356] width 259 height 29
type input "2/4 Adeyemo Alakija"
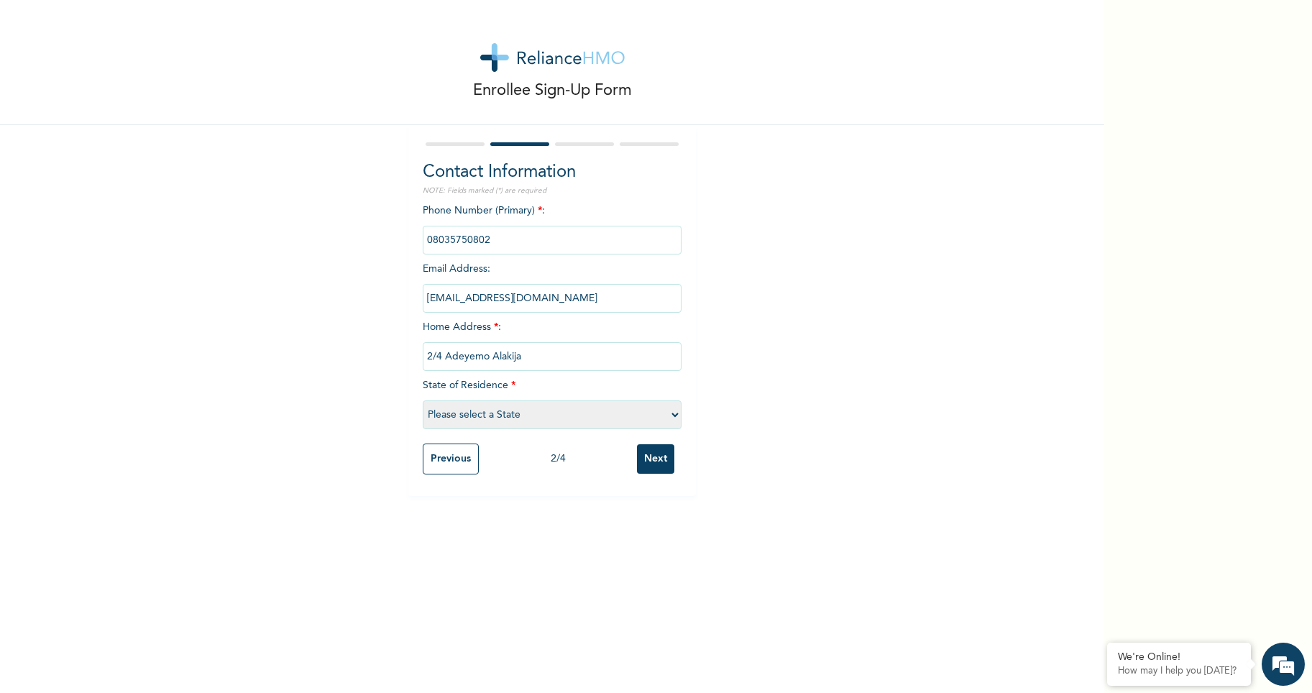
select select "25"
click at [652, 453] on input "Next" at bounding box center [655, 458] width 37 height 29
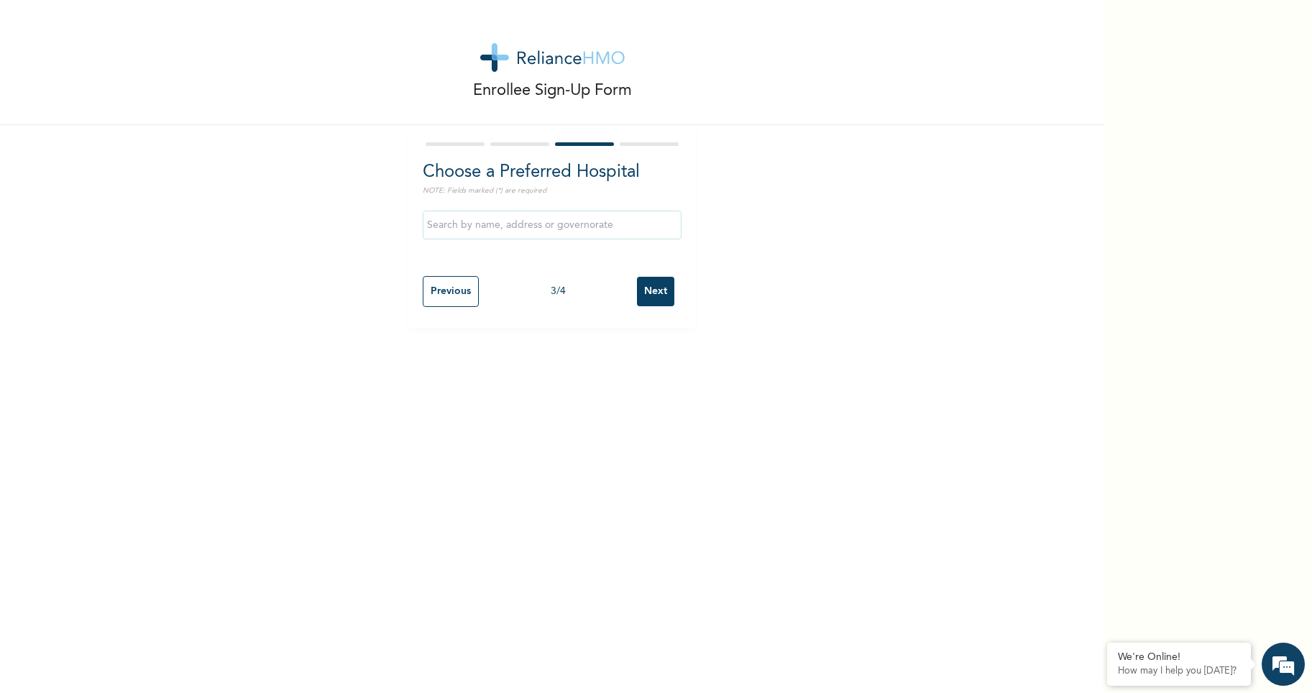
click at [641, 293] on input "Next" at bounding box center [655, 291] width 37 height 29
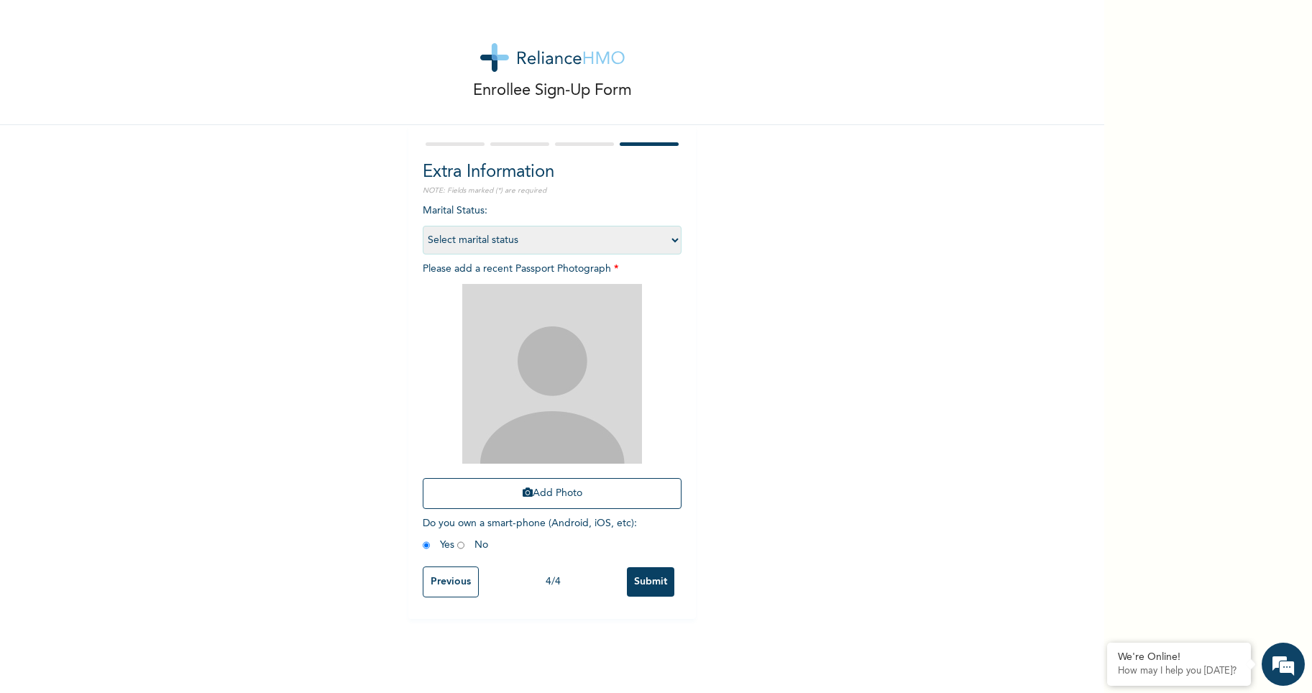
click at [444, 582] on input "Previous" at bounding box center [451, 582] width 56 height 31
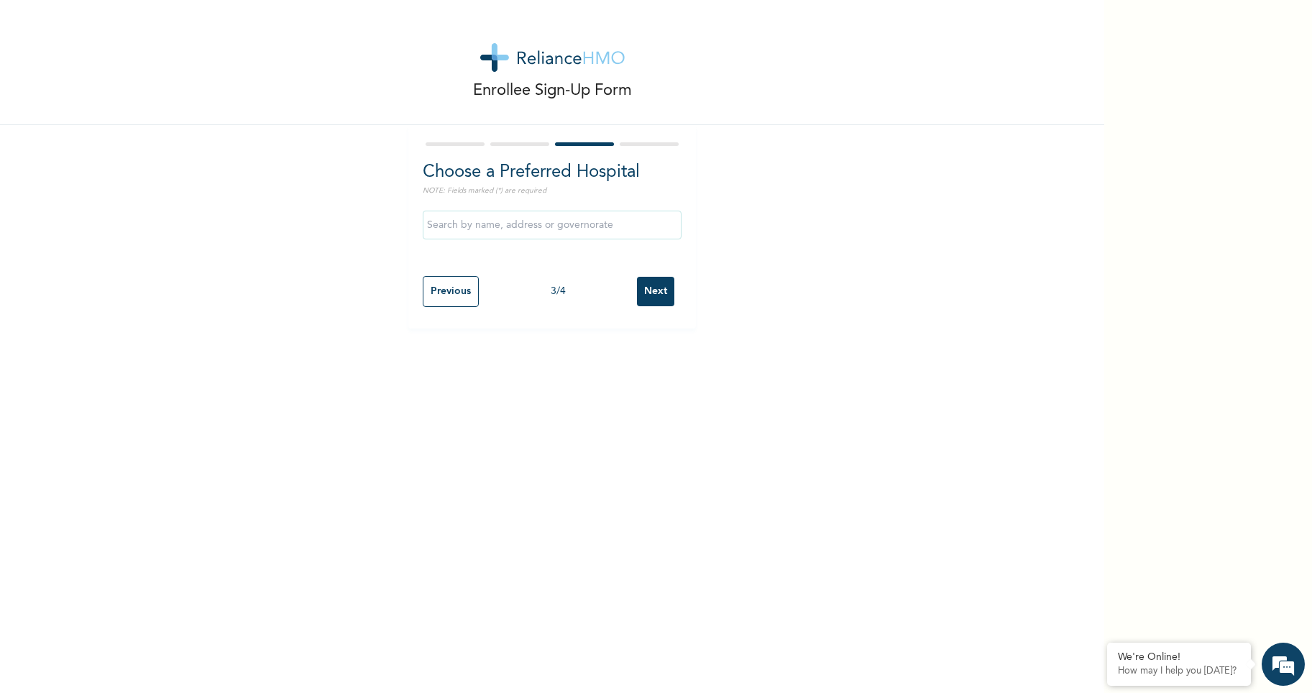
click at [443, 220] on input "text" at bounding box center [552, 225] width 259 height 29
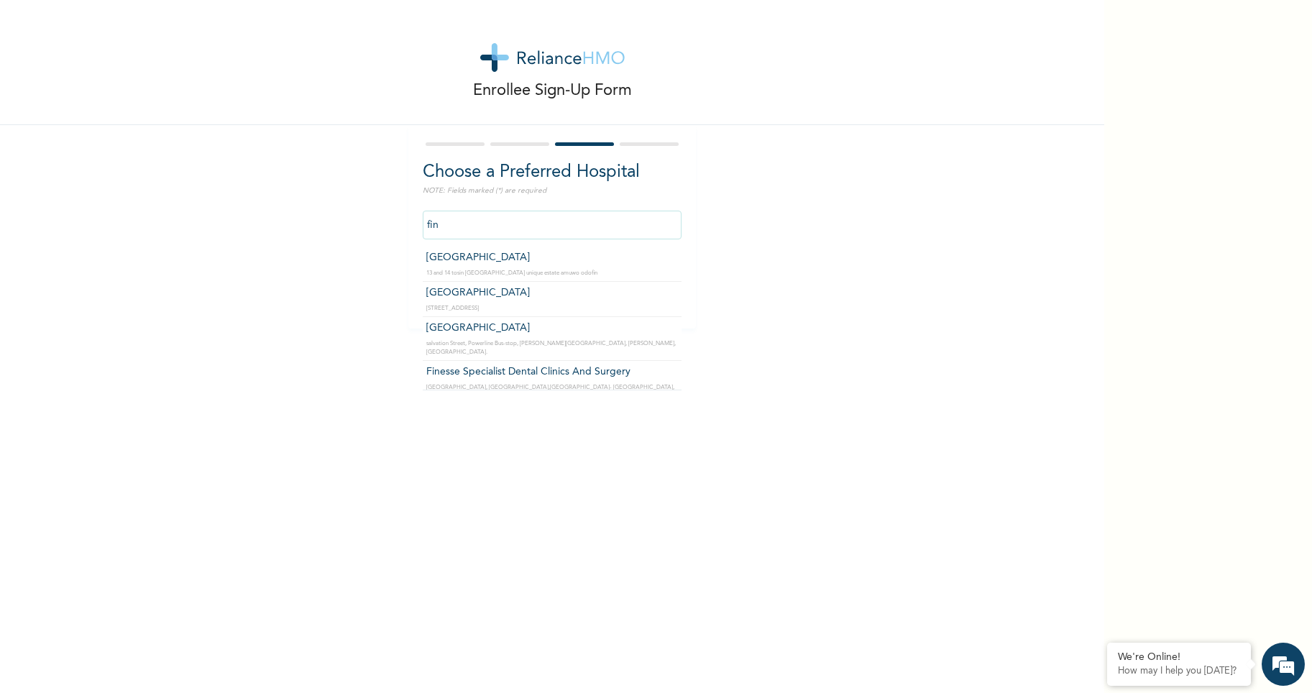
type input "[GEOGRAPHIC_DATA]"
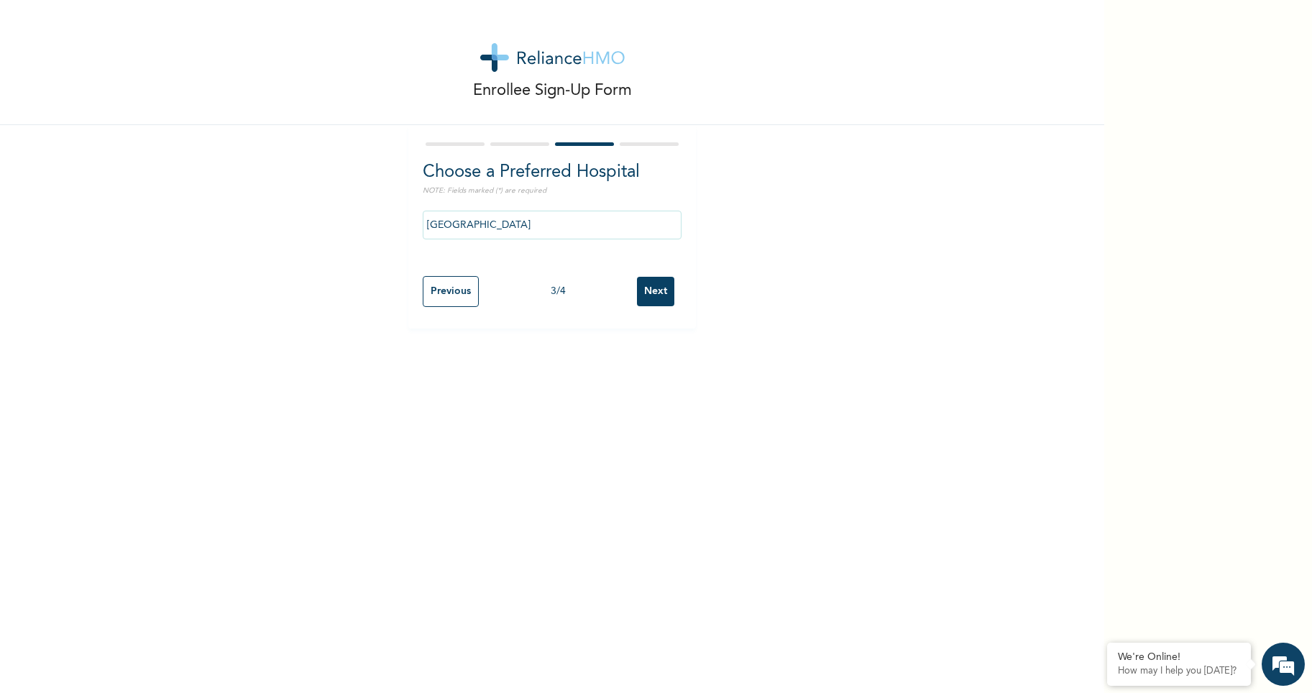
click at [649, 298] on input "Next" at bounding box center [655, 291] width 37 height 29
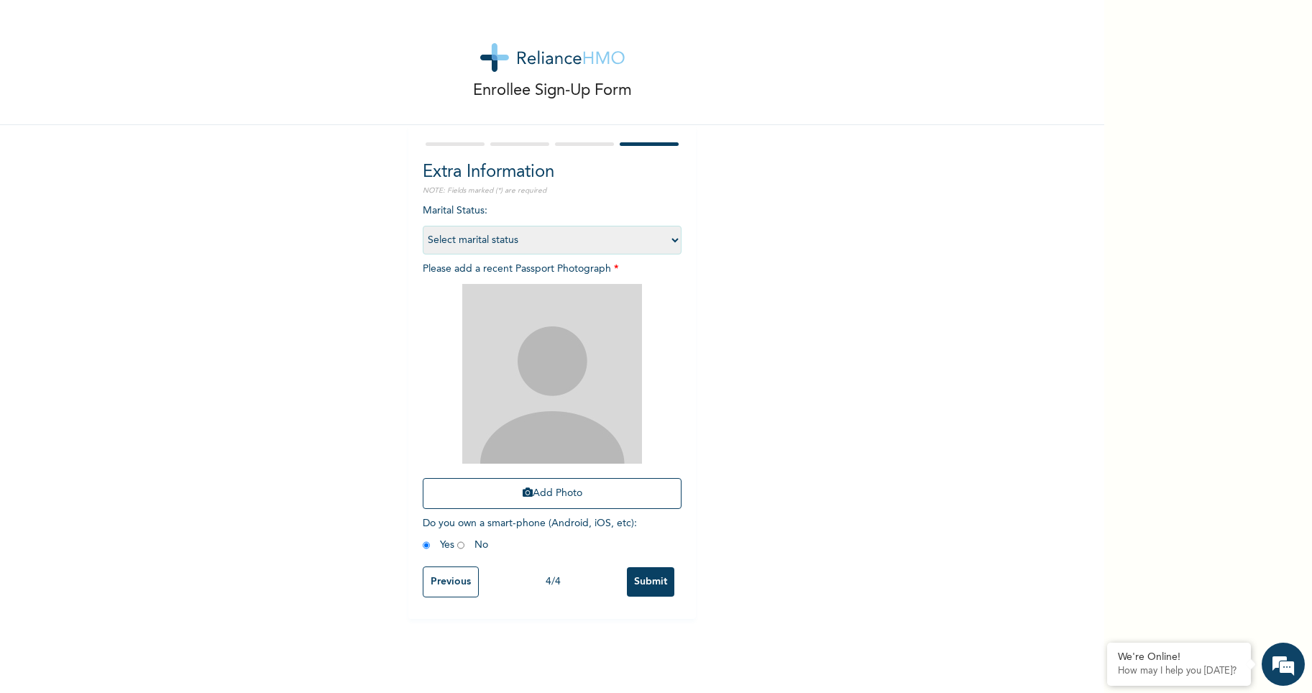
click at [674, 239] on select "Select marital status [DEMOGRAPHIC_DATA] Married [DEMOGRAPHIC_DATA] Widow/[DEMO…" at bounding box center [552, 240] width 259 height 29
select select "2"
click at [423, 226] on select "Select marital status [DEMOGRAPHIC_DATA] Married [DEMOGRAPHIC_DATA] Widow/[DEMO…" at bounding box center [552, 240] width 259 height 29
click at [527, 490] on button "Add Photo" at bounding box center [552, 493] width 259 height 31
click at [537, 494] on button "Add Photo" at bounding box center [552, 493] width 259 height 31
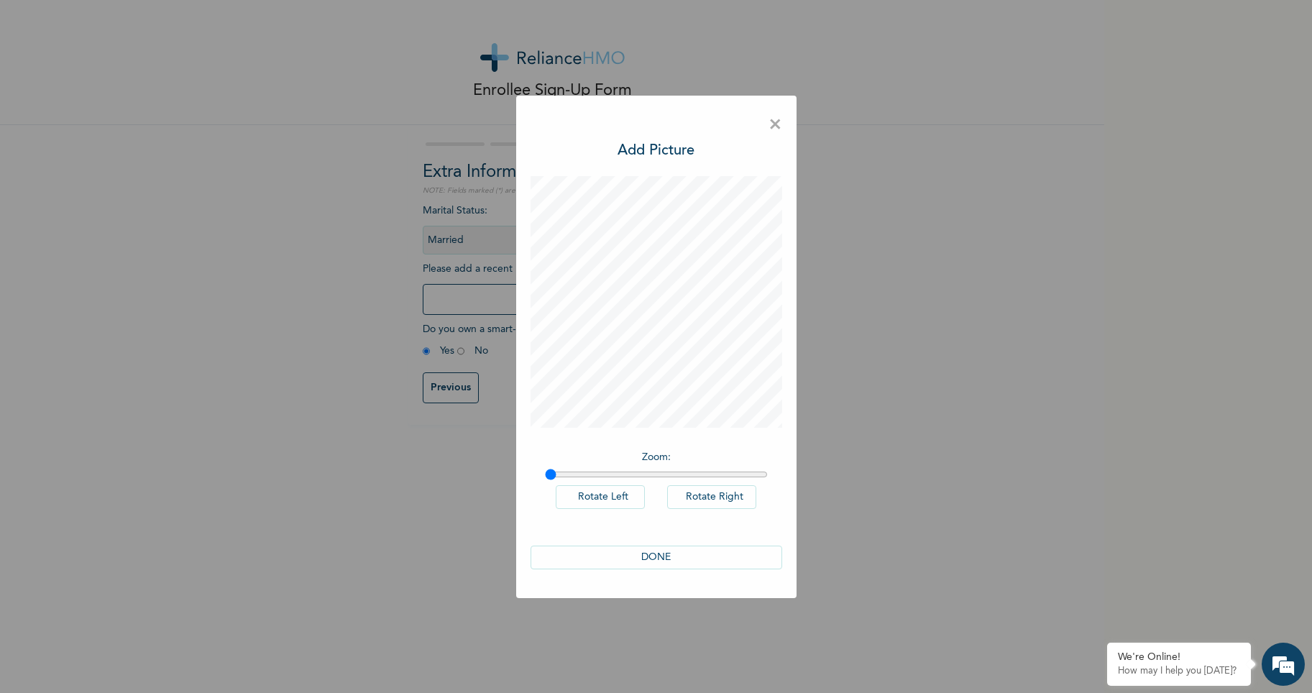
click at [692, 558] on button "DONE" at bounding box center [657, 558] width 252 height 24
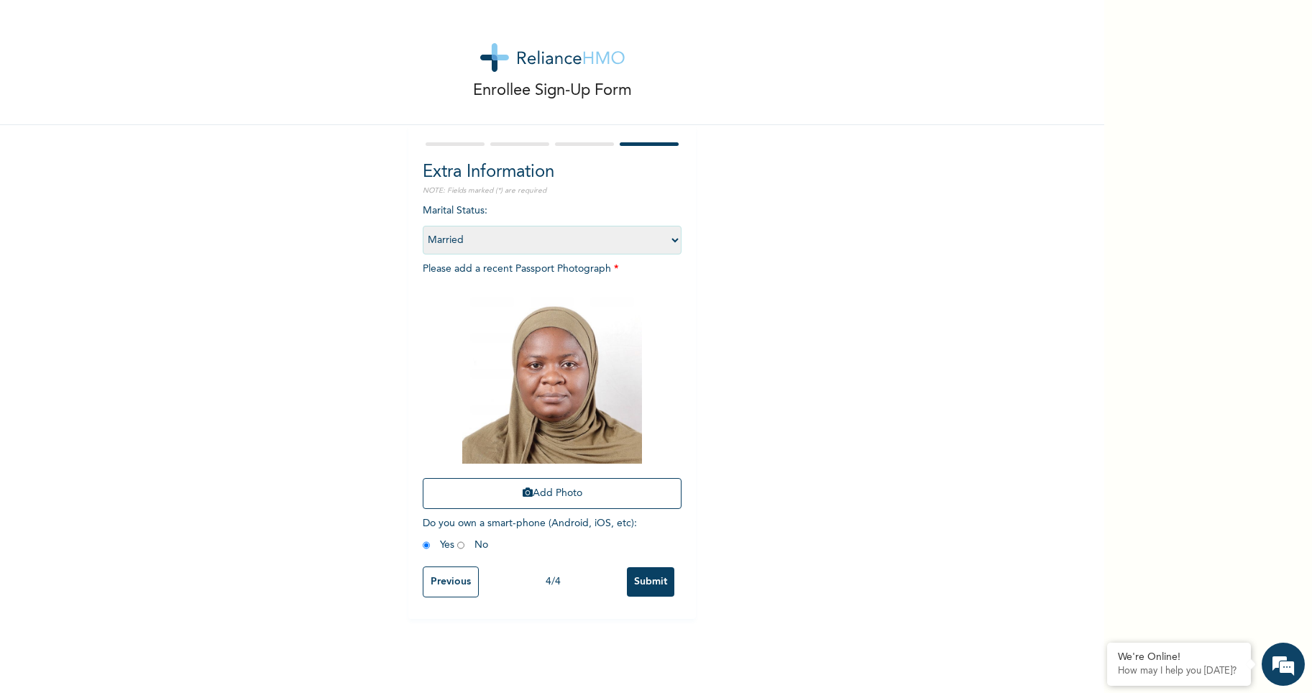
click at [642, 577] on input "Submit" at bounding box center [650, 581] width 47 height 29
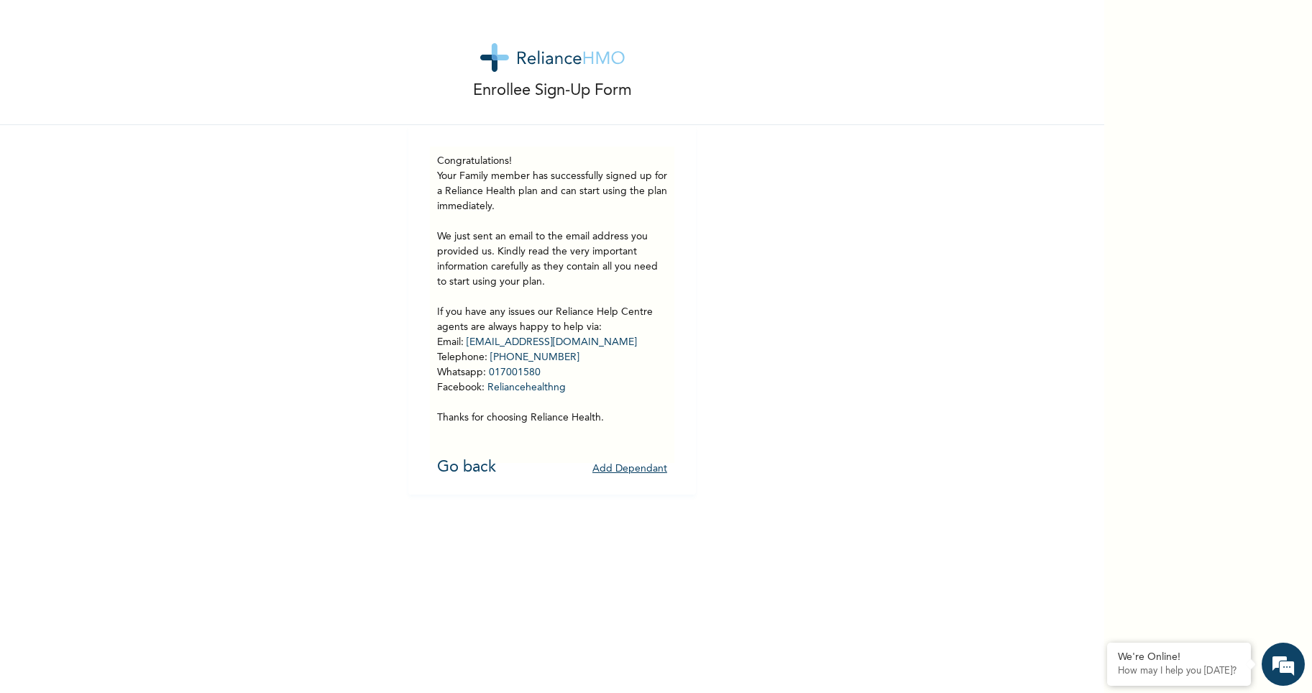
click at [615, 470] on button "Add Dependant" at bounding box center [629, 469] width 75 height 22
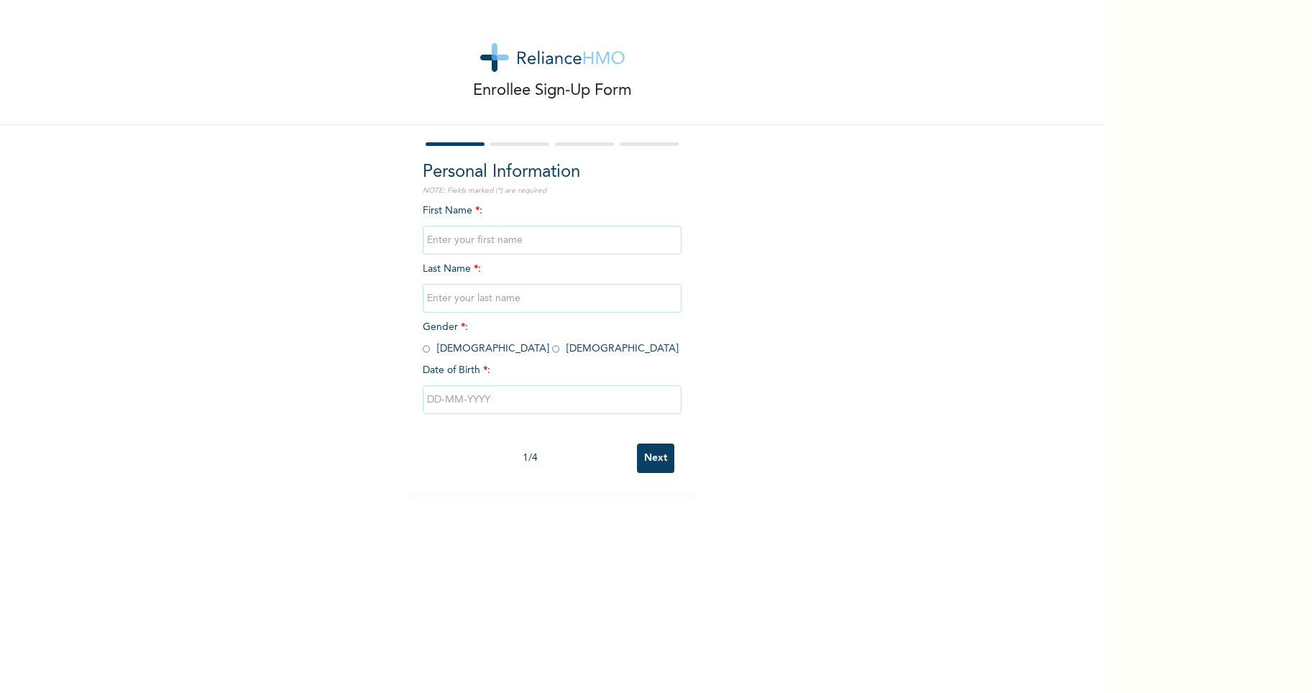
click at [518, 243] on input "text" at bounding box center [552, 240] width 259 height 29
type input "[PERSON_NAME]"
click at [472, 301] on input "text" at bounding box center [552, 298] width 259 height 29
type input "Dada"
click at [373, 378] on div "Enrollee Sign-Up Form Personal Information NOTE: Fields marked (*) are required…" at bounding box center [552, 247] width 1104 height 495
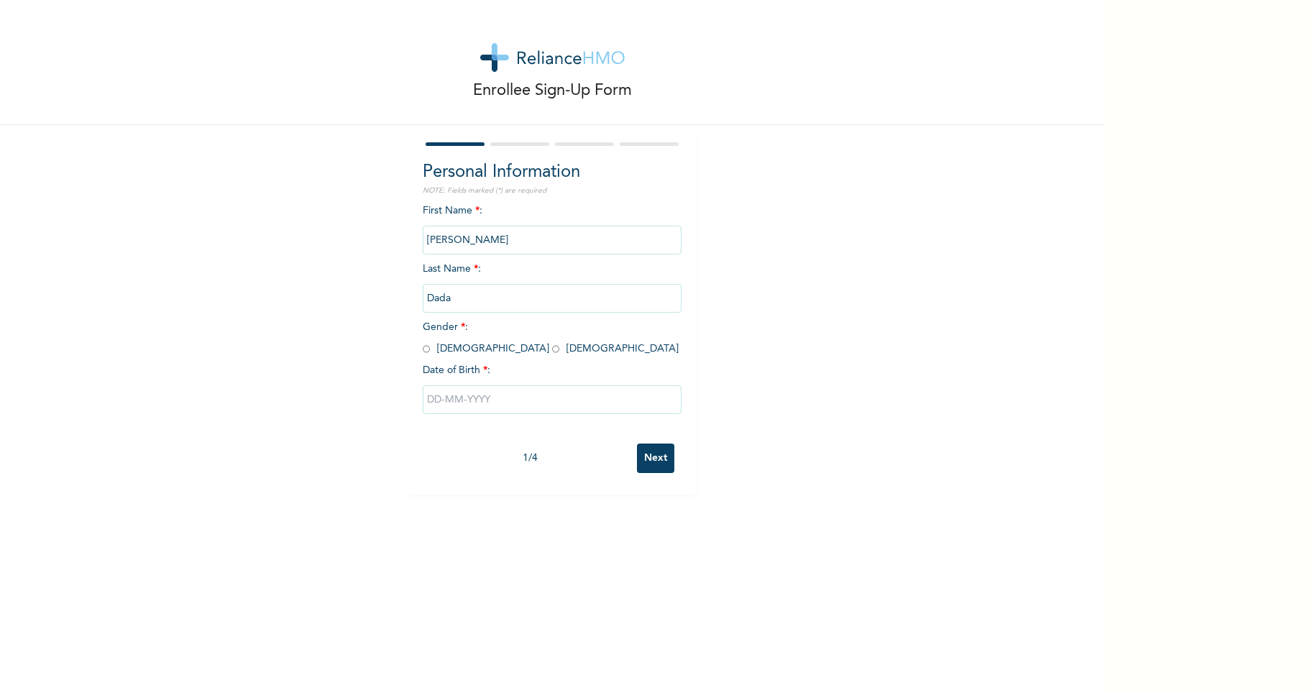
click at [423, 352] on input "radio" at bounding box center [426, 349] width 7 height 14
radio input "true"
click at [596, 406] on input "text" at bounding box center [552, 399] width 259 height 29
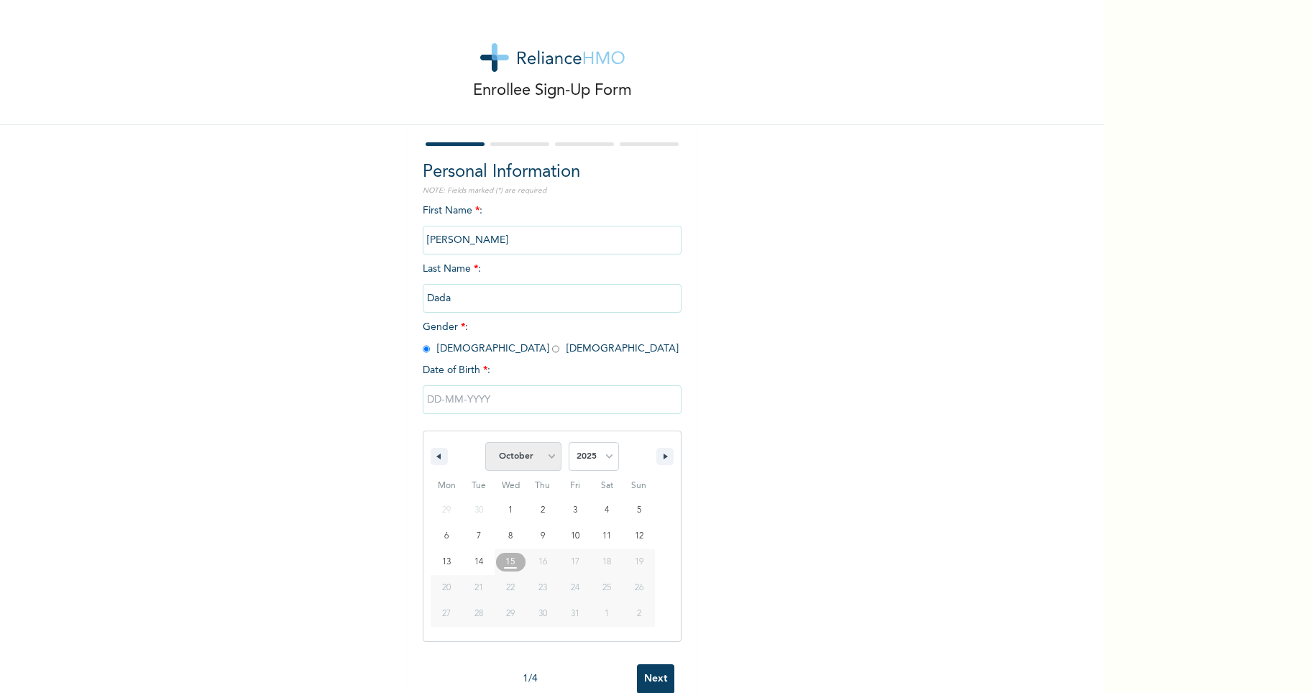
click at [546, 457] on select "January February March April May June July August September October November De…" at bounding box center [523, 456] width 76 height 29
select select "5"
click at [485, 443] on select "January February March April May June July August September October November De…" at bounding box center [523, 456] width 76 height 29
type input "[DATE]"
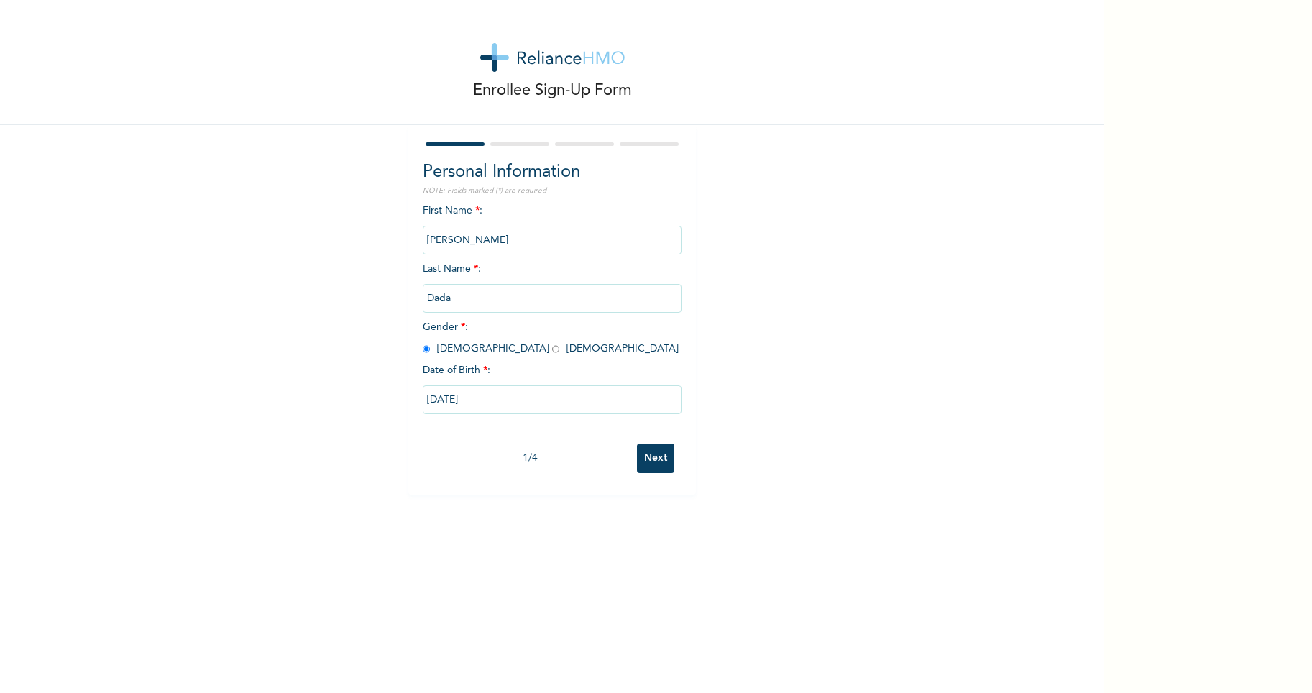
click at [654, 464] on input "Next" at bounding box center [655, 458] width 37 height 29
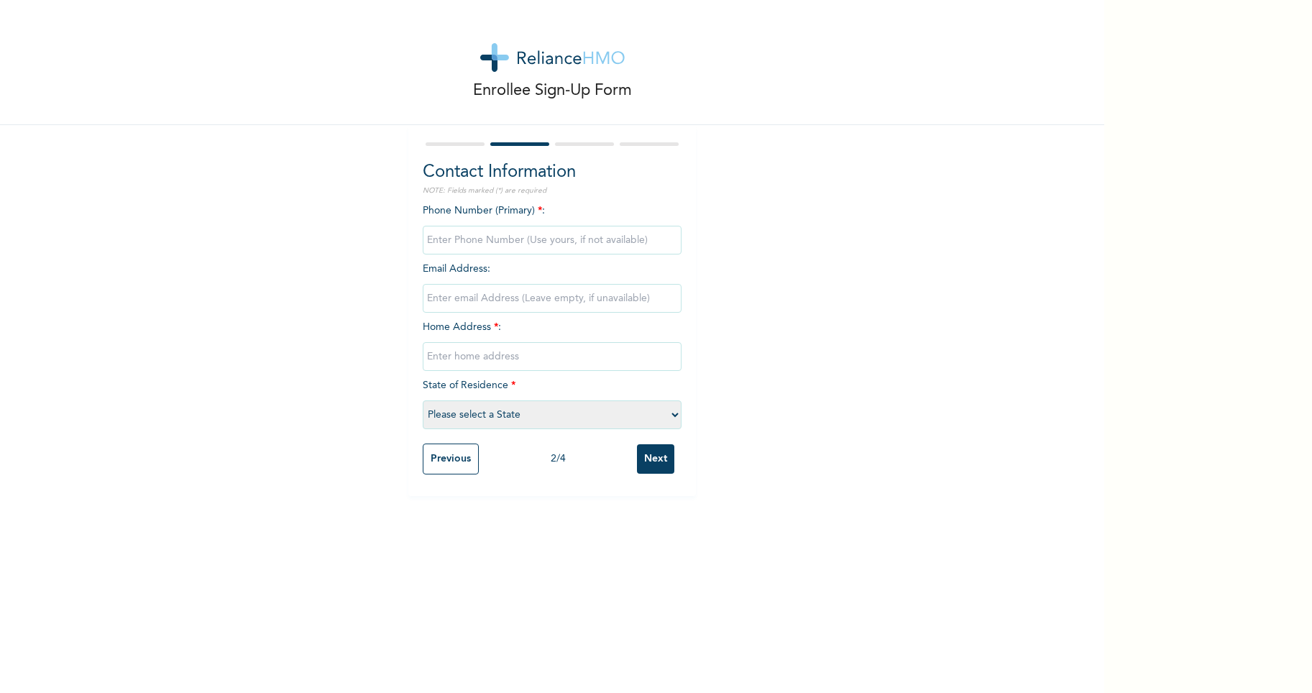
click at [459, 243] on input "phone" at bounding box center [552, 240] width 259 height 29
type input "08035750802"
type input "[EMAIL_ADDRESS][DOMAIN_NAME]"
type input "2/4 Adeyemo Alakija"
select select "25"
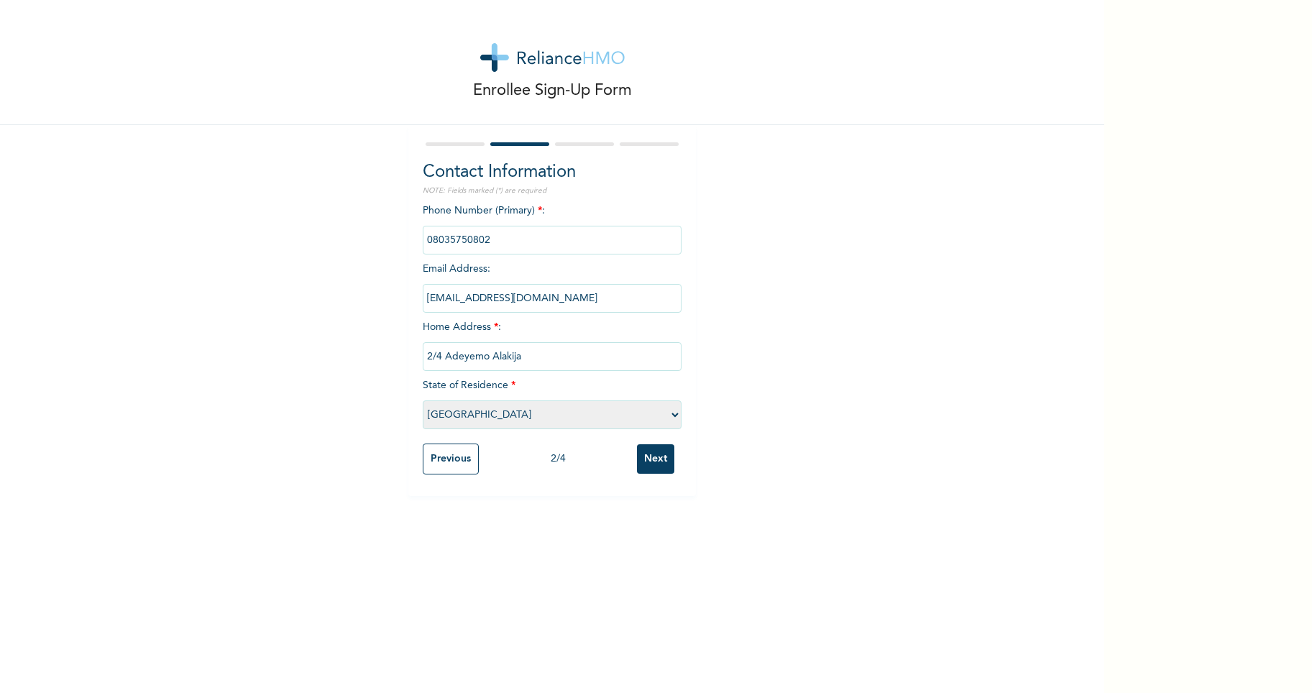
click at [645, 456] on input "Next" at bounding box center [655, 458] width 37 height 29
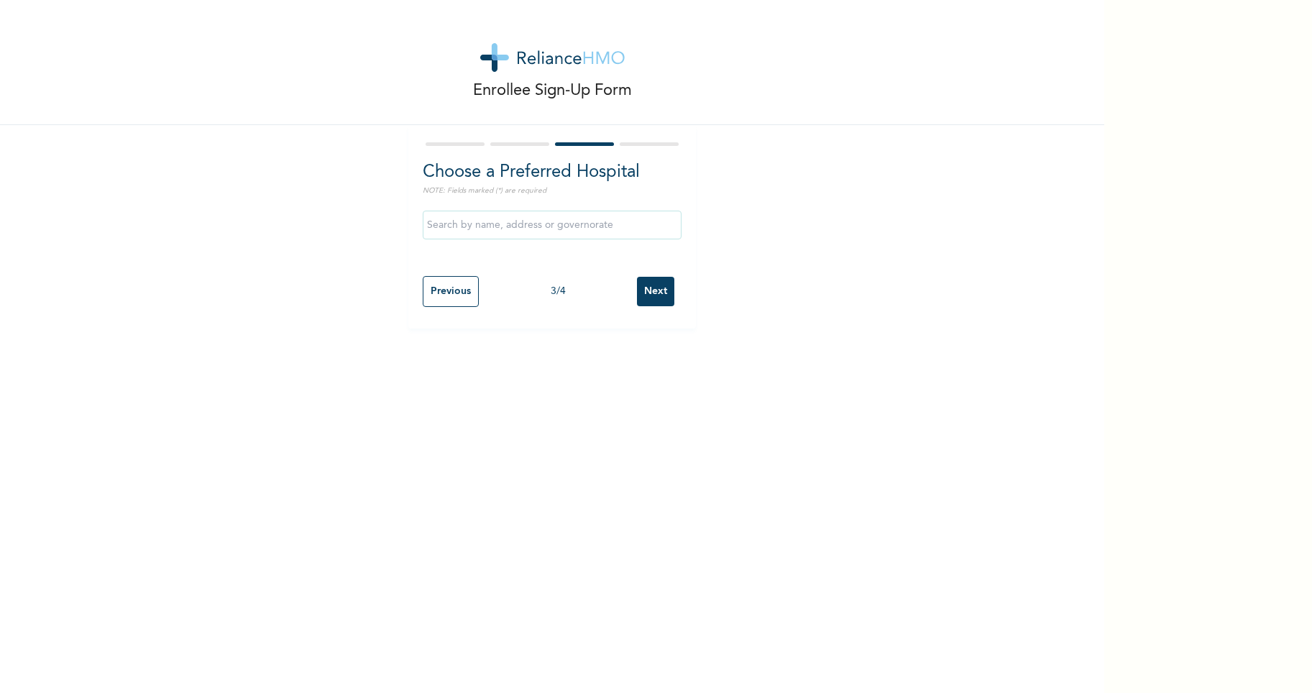
click at [575, 226] on input "text" at bounding box center [552, 225] width 259 height 29
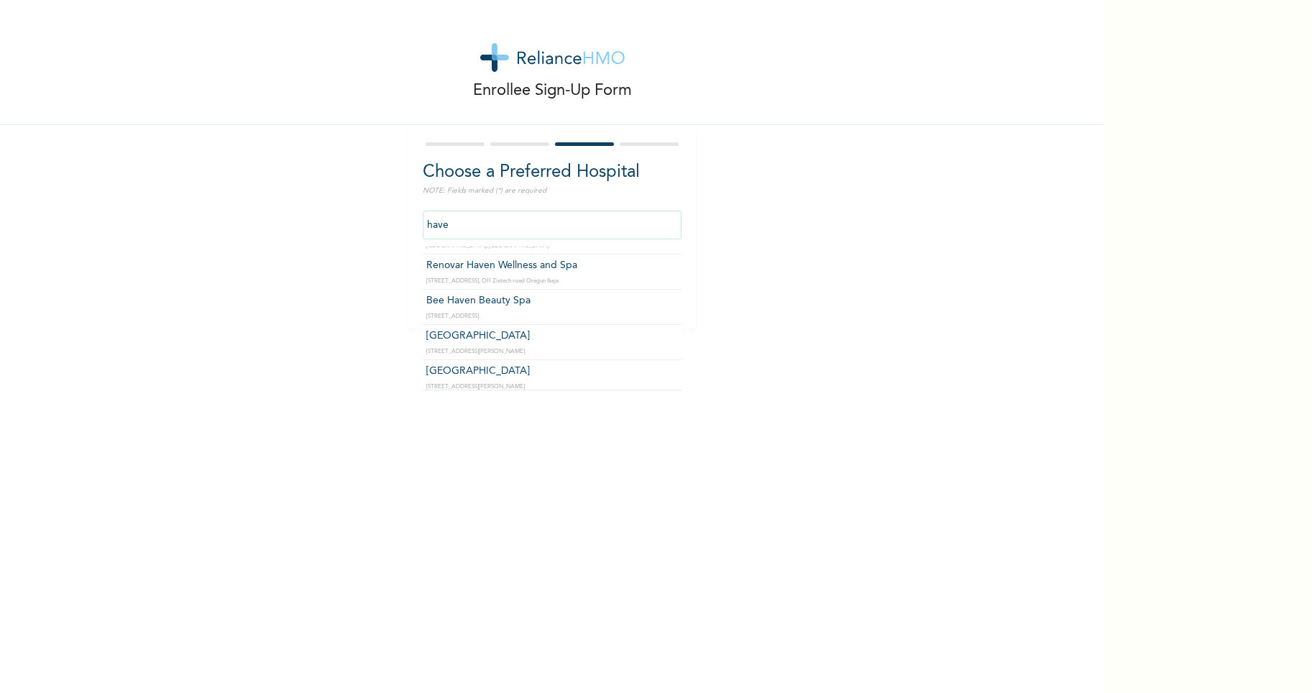
scroll to position [209, 0]
type input "Haven Pediatric Practice"
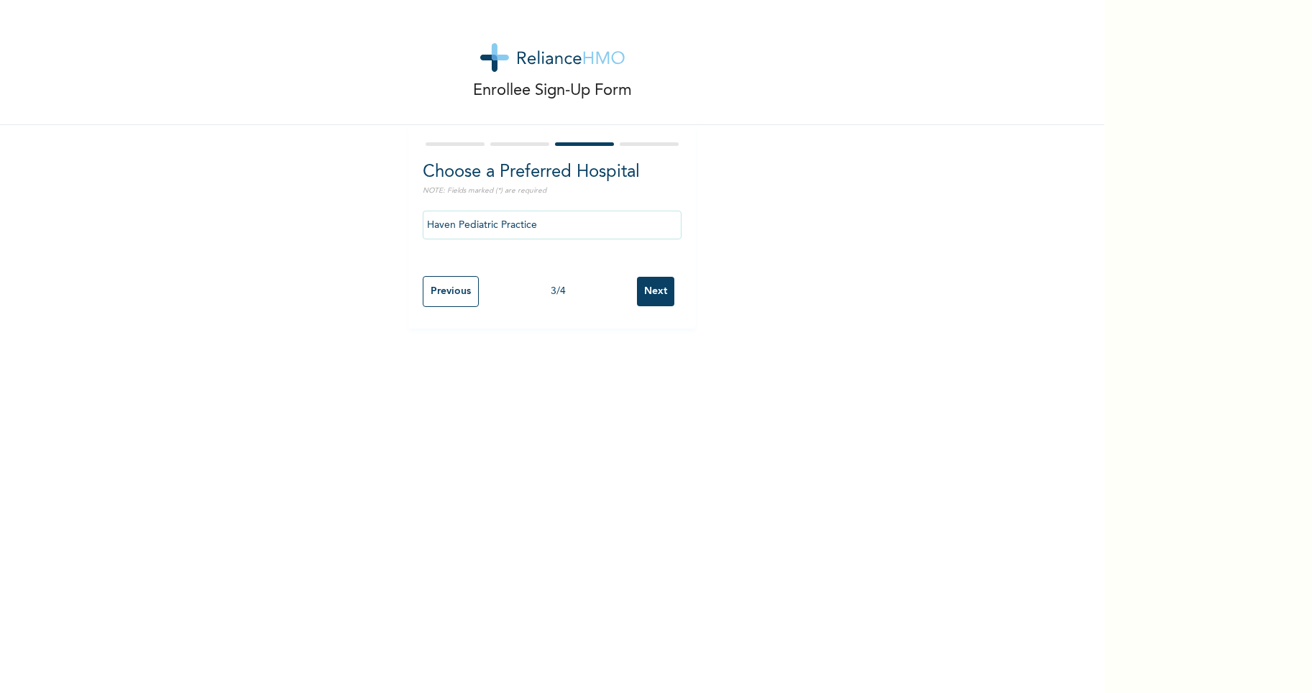
click at [649, 292] on input "Next" at bounding box center [655, 291] width 37 height 29
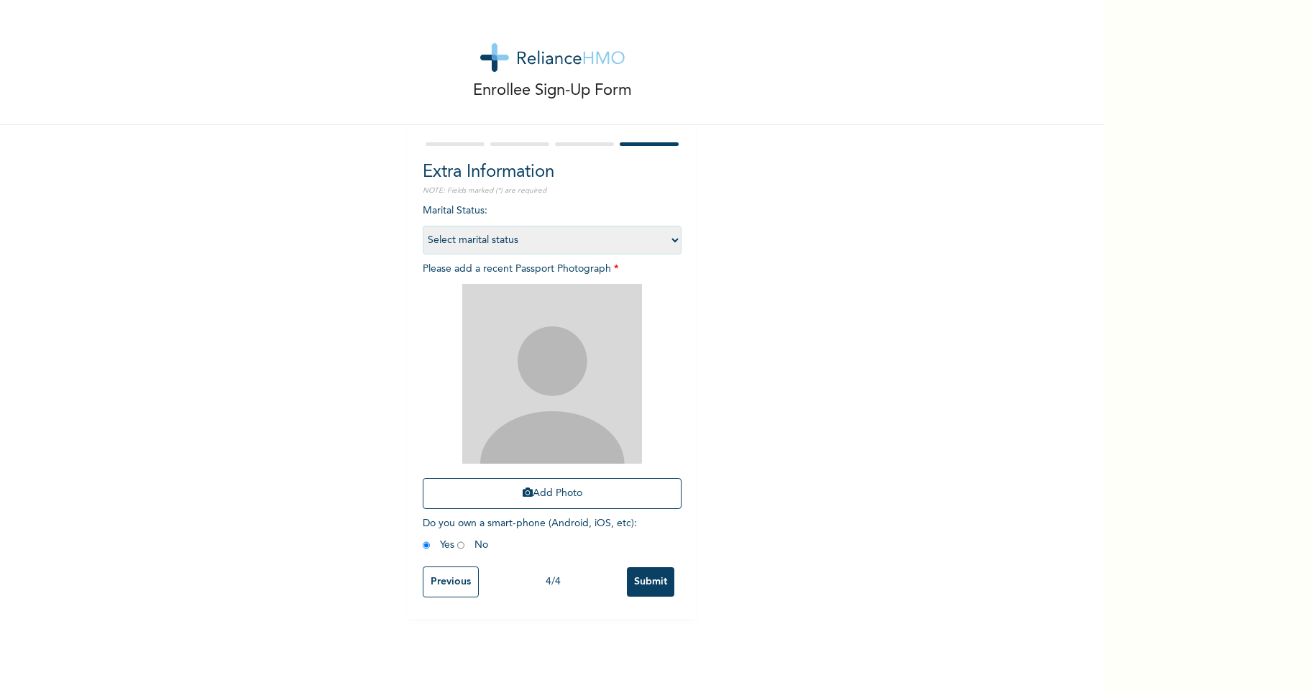
click at [673, 239] on select "Select marital status [DEMOGRAPHIC_DATA] Married [DEMOGRAPHIC_DATA] Widow/[DEMO…" at bounding box center [552, 240] width 259 height 29
select select "1"
click at [423, 226] on select "Select marital status [DEMOGRAPHIC_DATA] Married [DEMOGRAPHIC_DATA] Widow/[DEMO…" at bounding box center [552, 240] width 259 height 29
click at [541, 503] on button "Add Photo" at bounding box center [552, 493] width 259 height 31
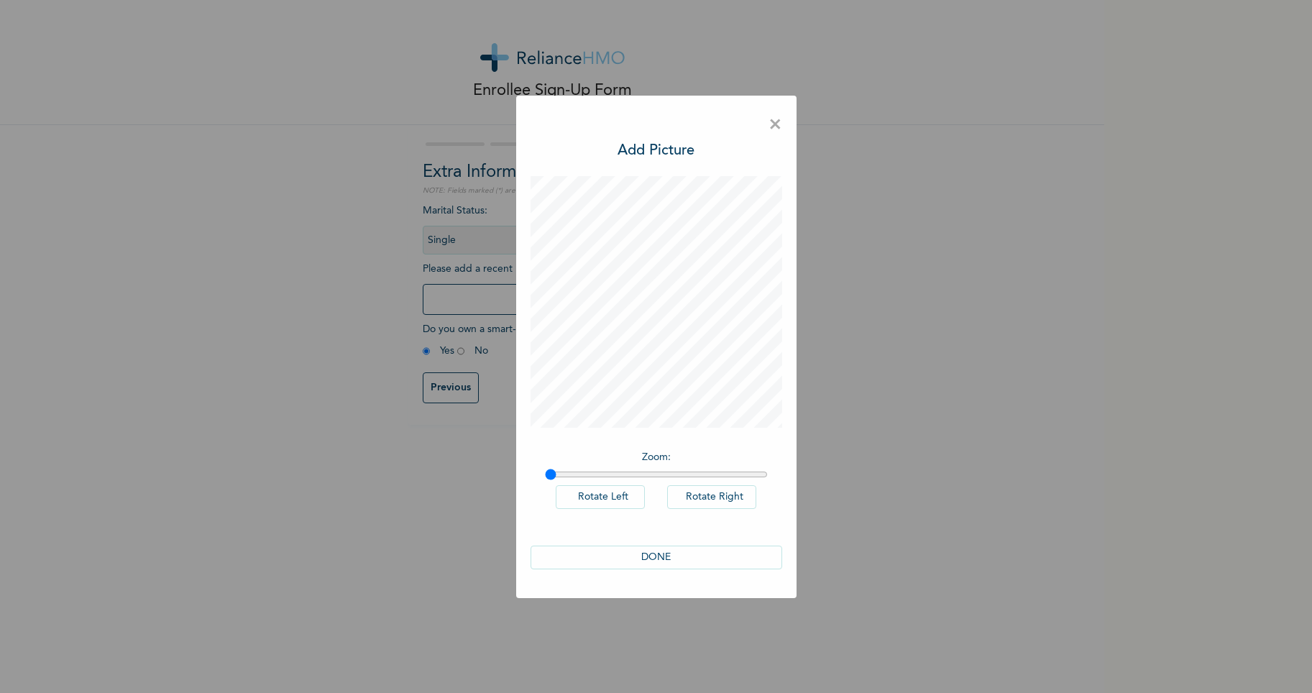
click at [652, 558] on button "DONE" at bounding box center [657, 558] width 252 height 24
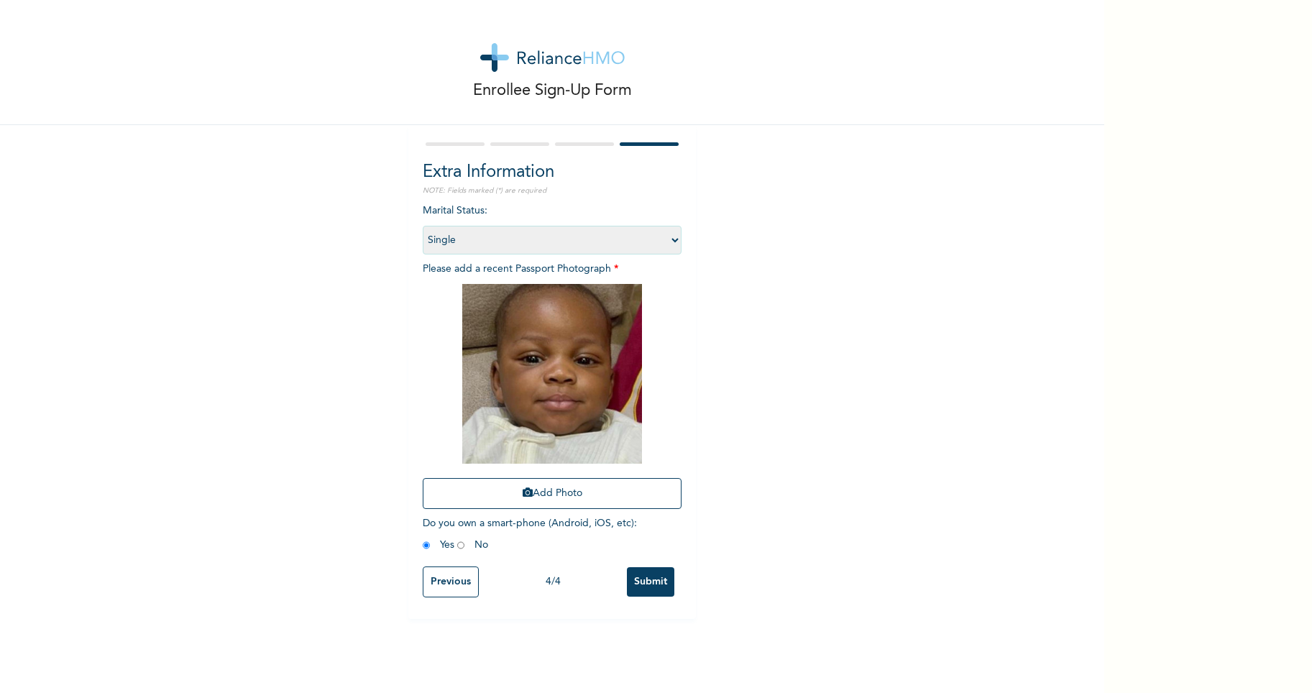
click at [638, 576] on input "Submit" at bounding box center [650, 581] width 47 height 29
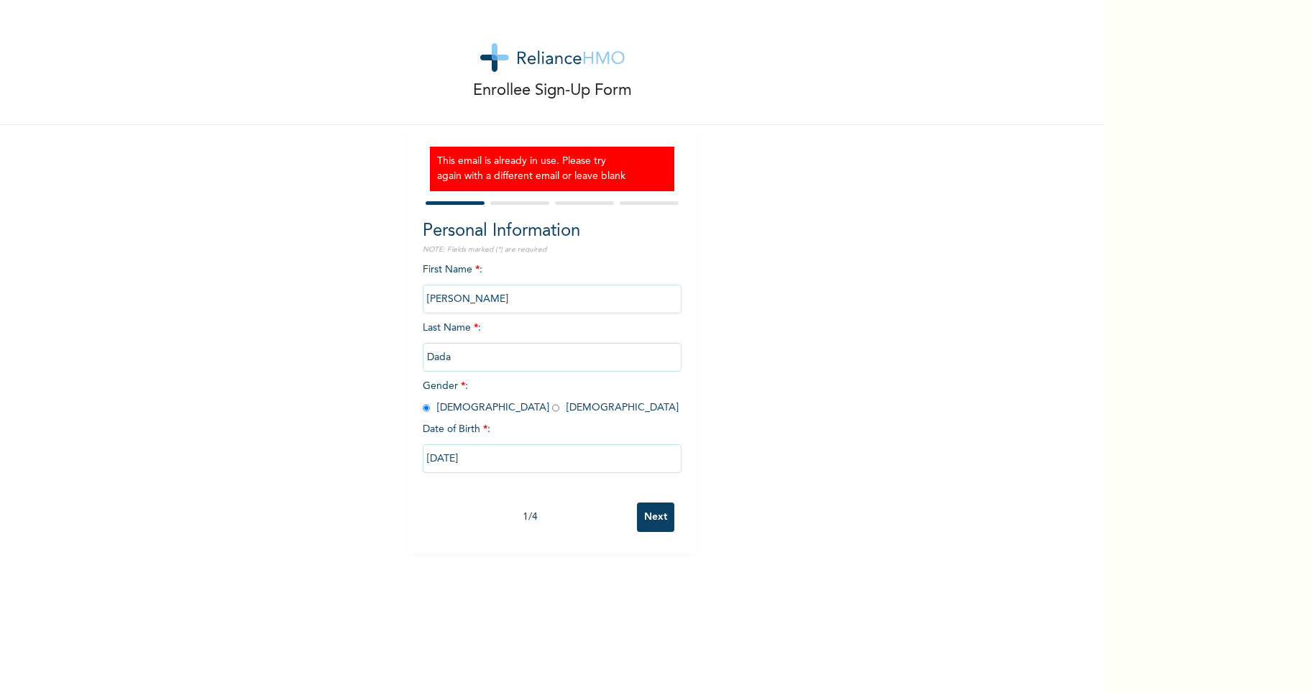
click at [644, 518] on input "Next" at bounding box center [655, 517] width 37 height 29
select select "25"
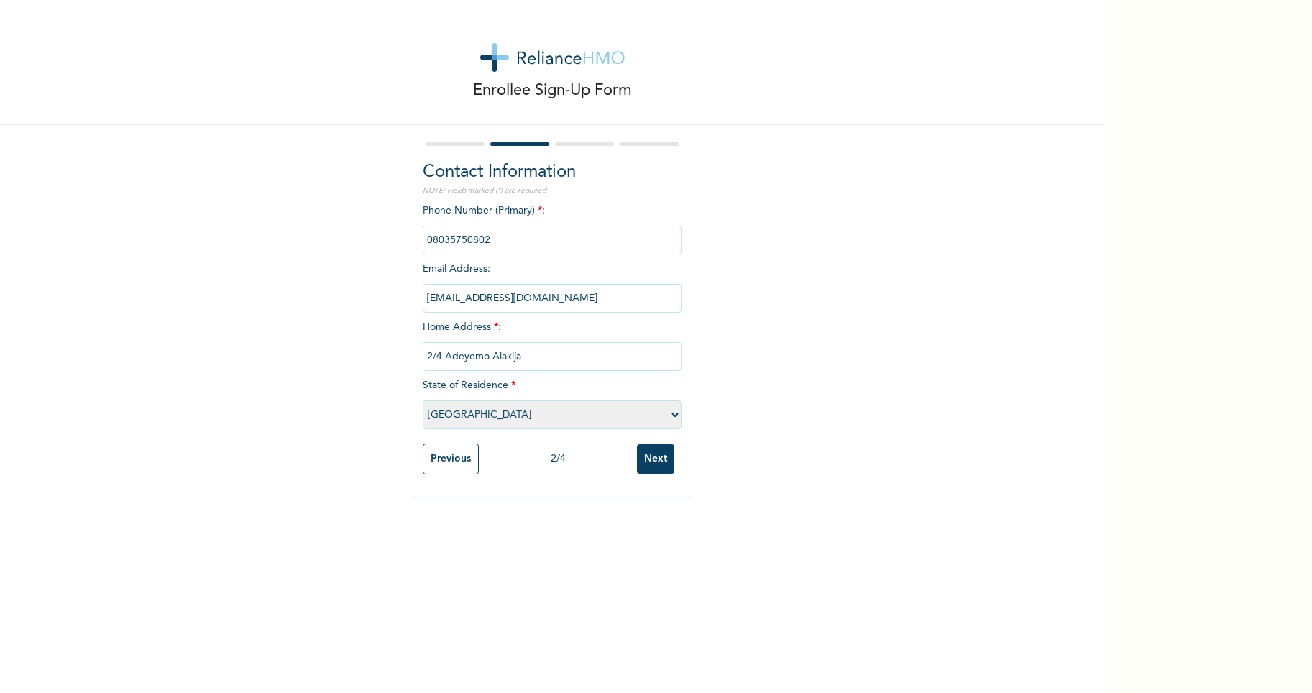
click at [517, 301] on input "[EMAIL_ADDRESS][DOMAIN_NAME]" at bounding box center [552, 298] width 259 height 29
type input "[EMAIL_ADDRESS][DOMAIN_NAME]"
click at [791, 342] on div "Enrollee Sign-Up Form Contact Information NOTE: Fields marked (*) are required …" at bounding box center [552, 248] width 1104 height 496
click at [648, 457] on input "Next" at bounding box center [655, 458] width 37 height 29
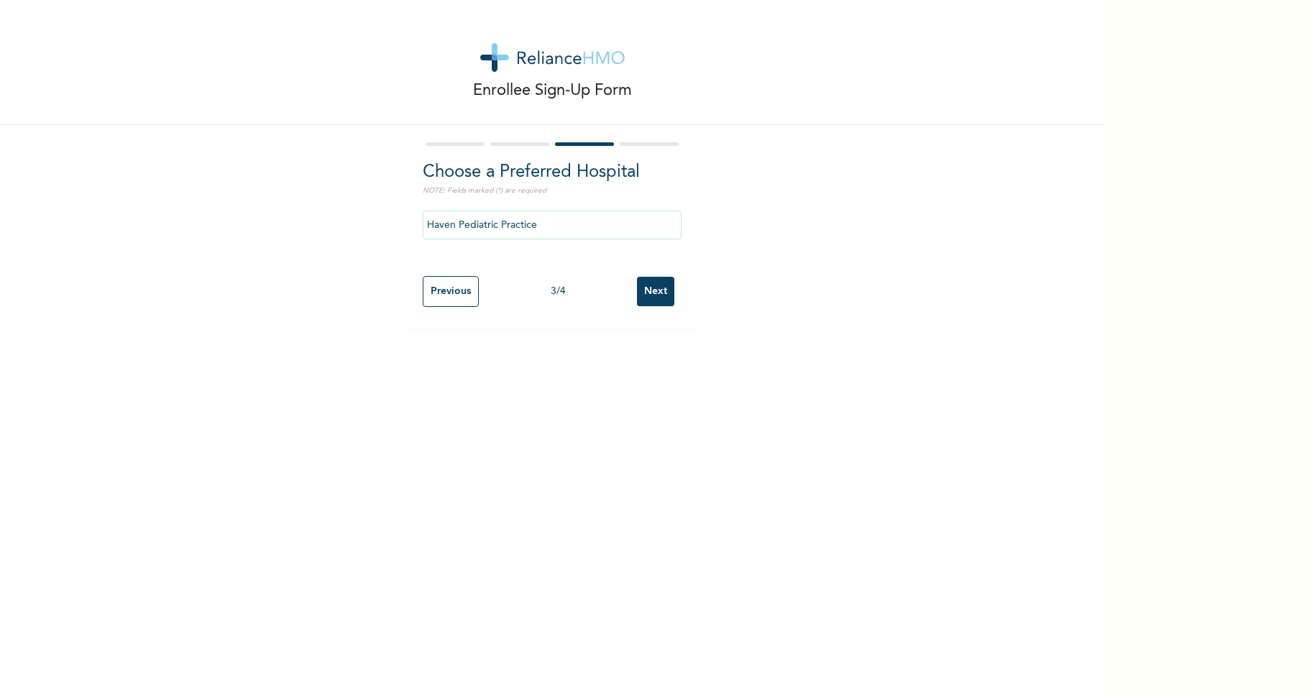
click at [654, 290] on input "Next" at bounding box center [655, 291] width 37 height 29
select select "1"
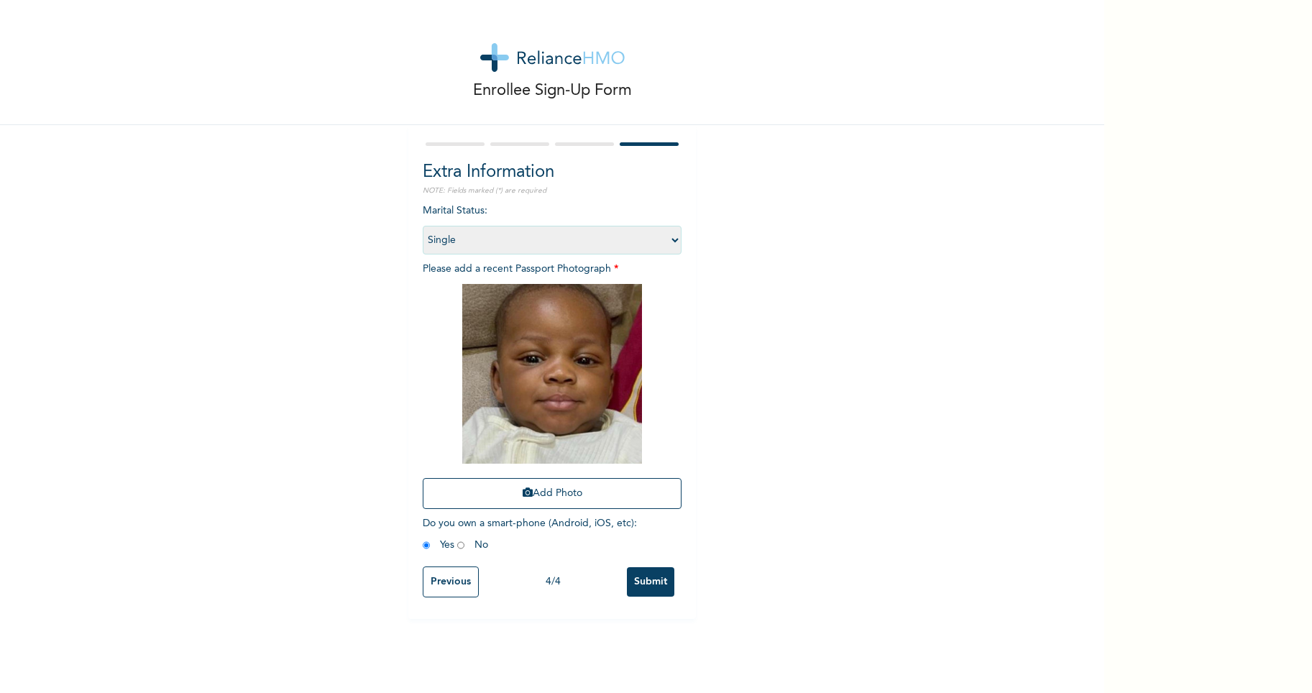
click at [650, 585] on input "Submit" at bounding box center [650, 581] width 47 height 29
